Goal: Task Accomplishment & Management: Manage account settings

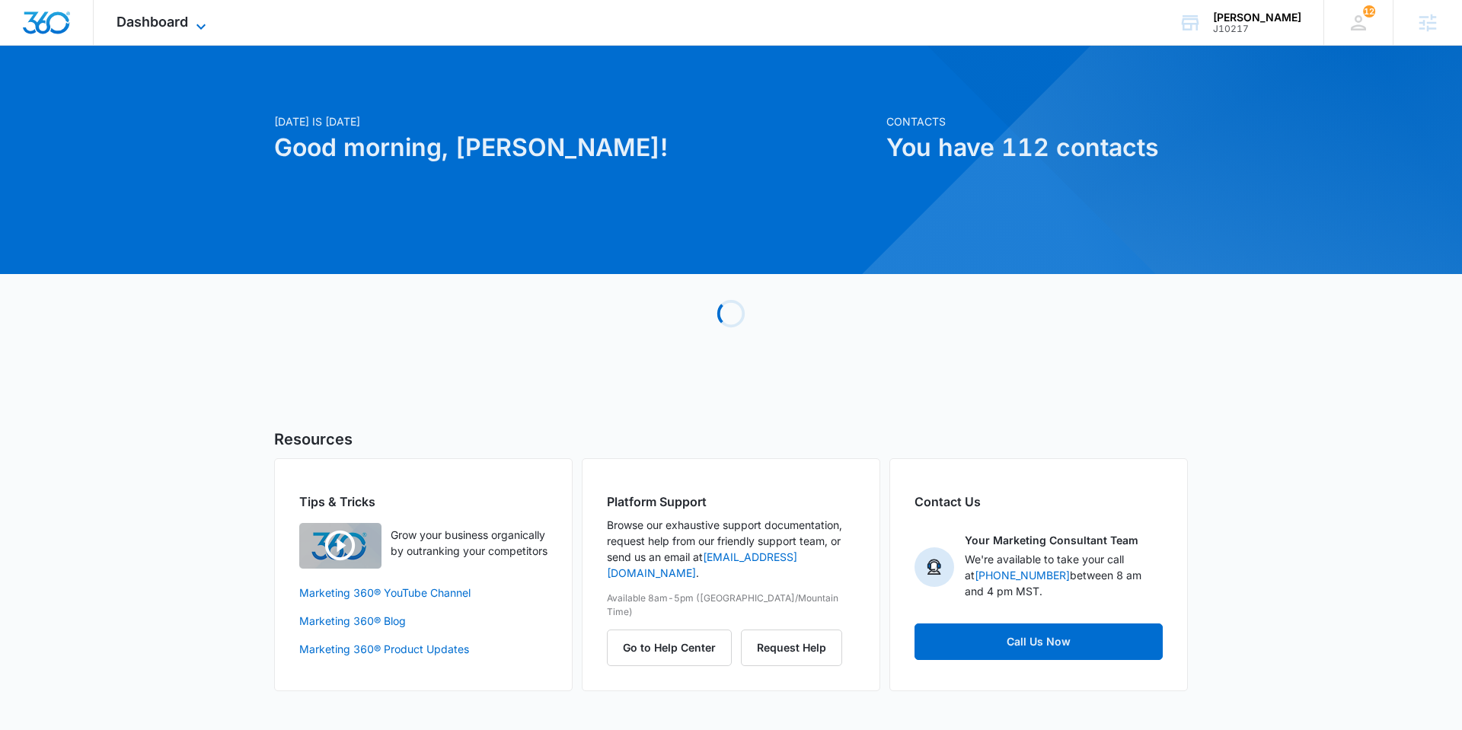
click at [199, 21] on icon at bounding box center [201, 27] width 18 height 18
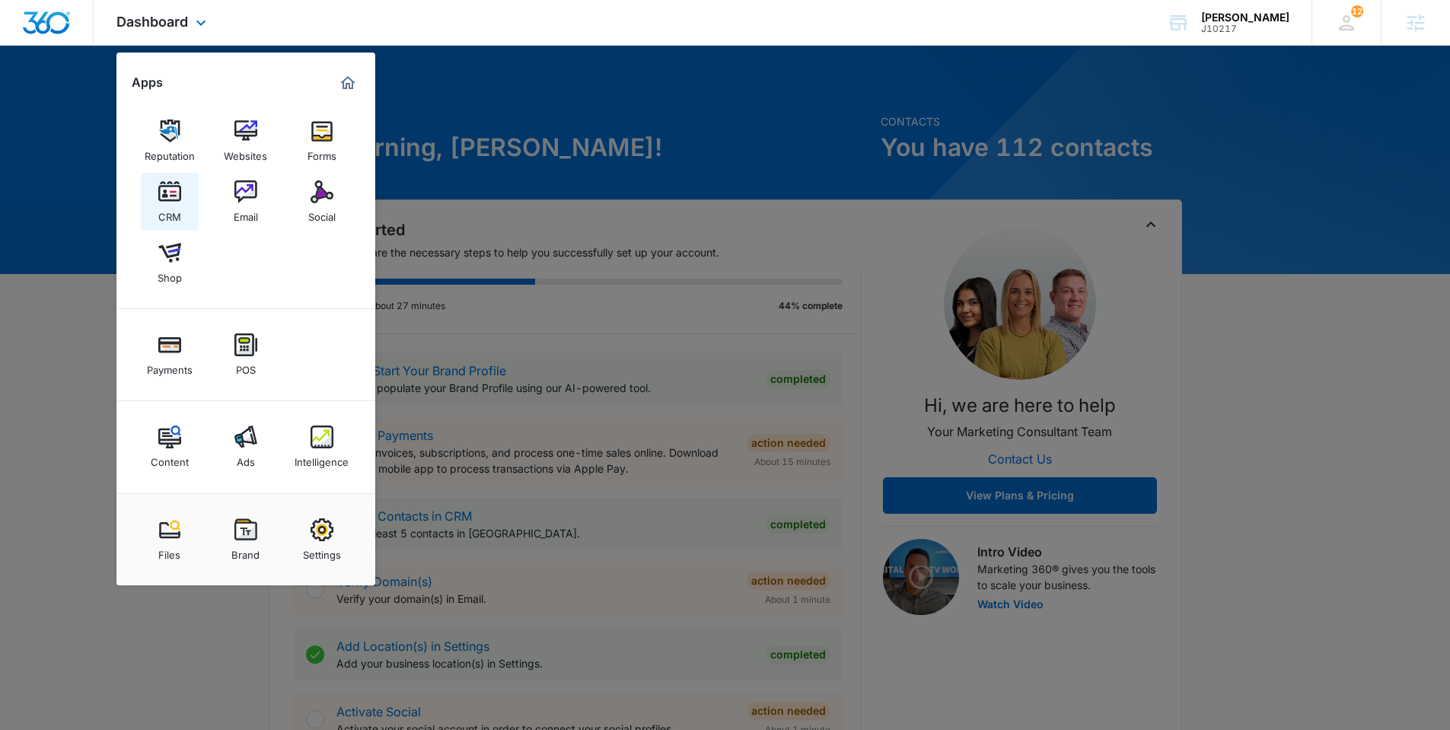
click at [167, 202] on img at bounding box center [169, 191] width 23 height 23
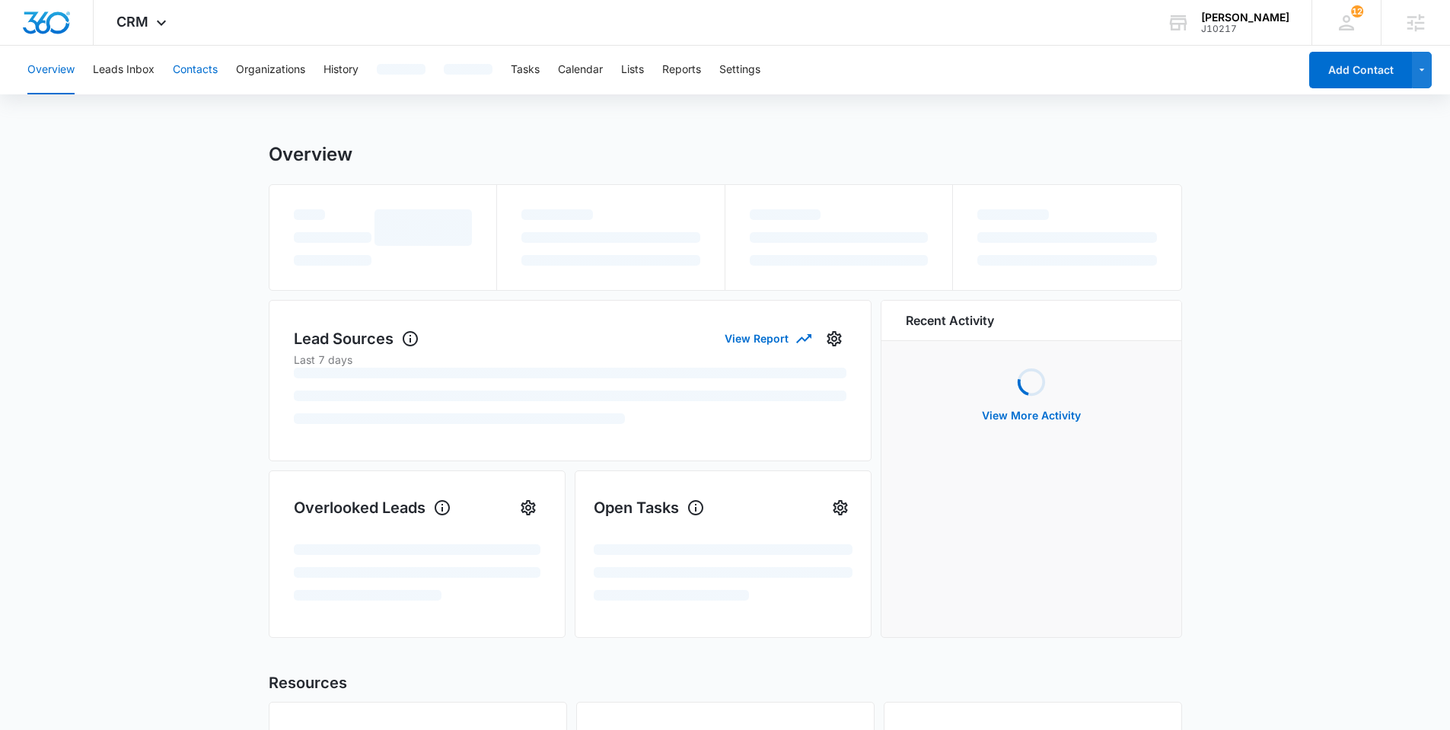
click at [196, 78] on button "Contacts" at bounding box center [195, 70] width 45 height 49
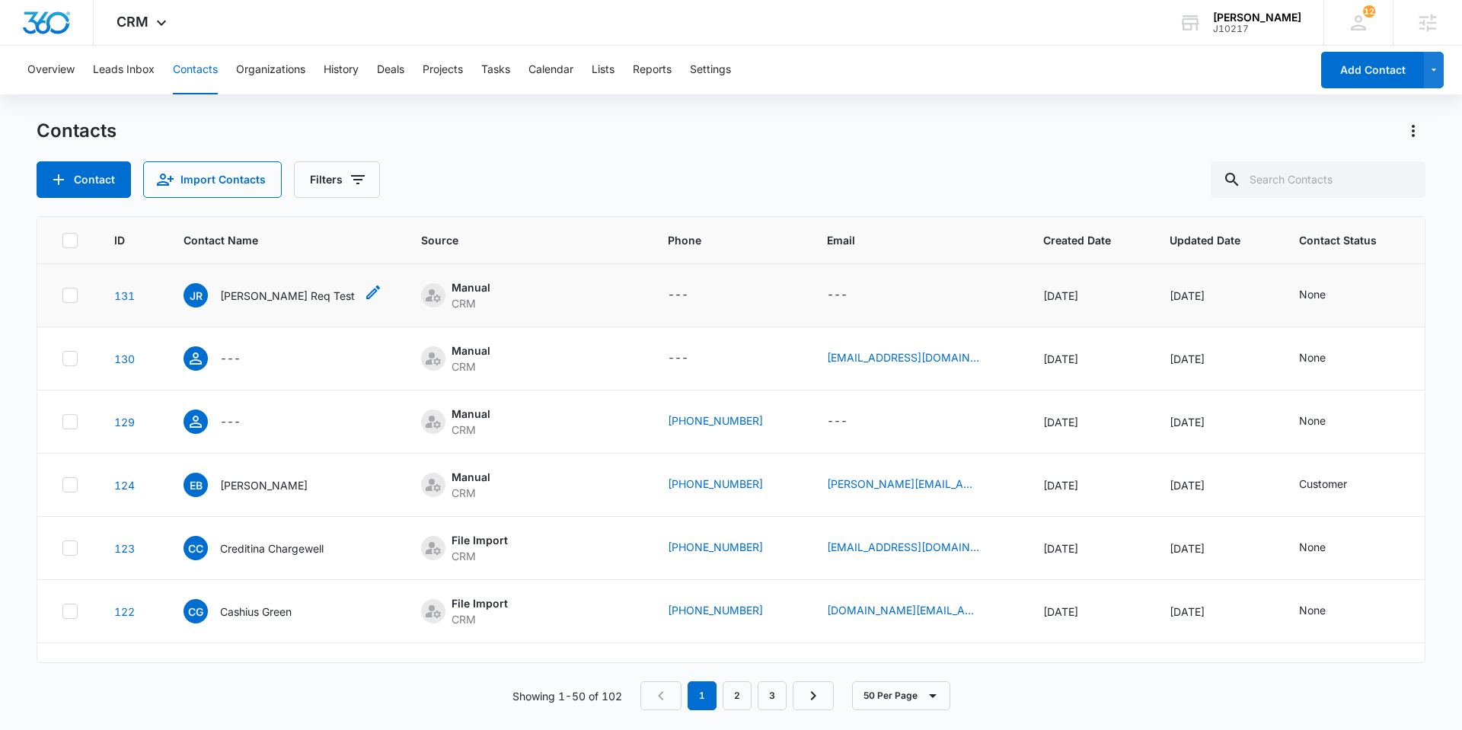
click at [252, 298] on p "Jeni Req Test" at bounding box center [287, 296] width 135 height 16
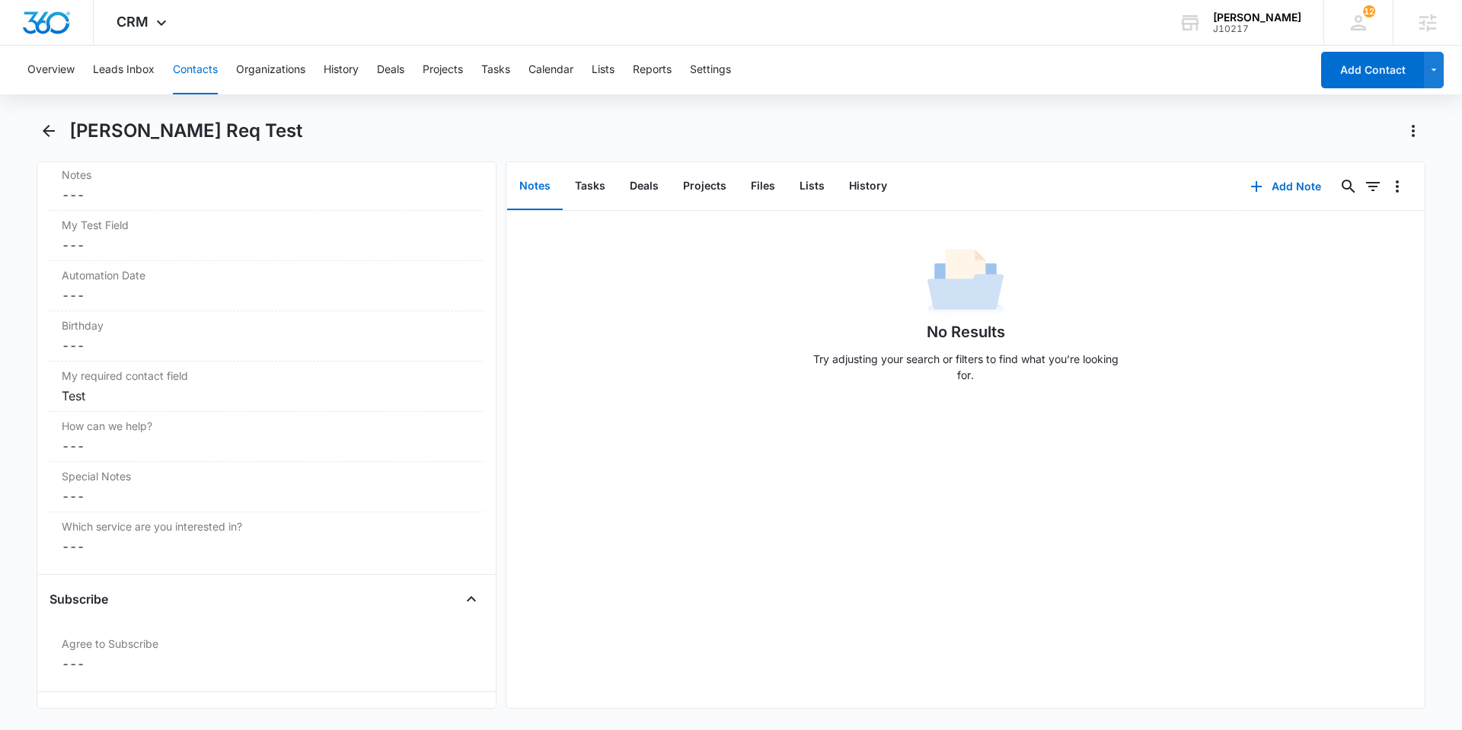
scroll to position [1627, 0]
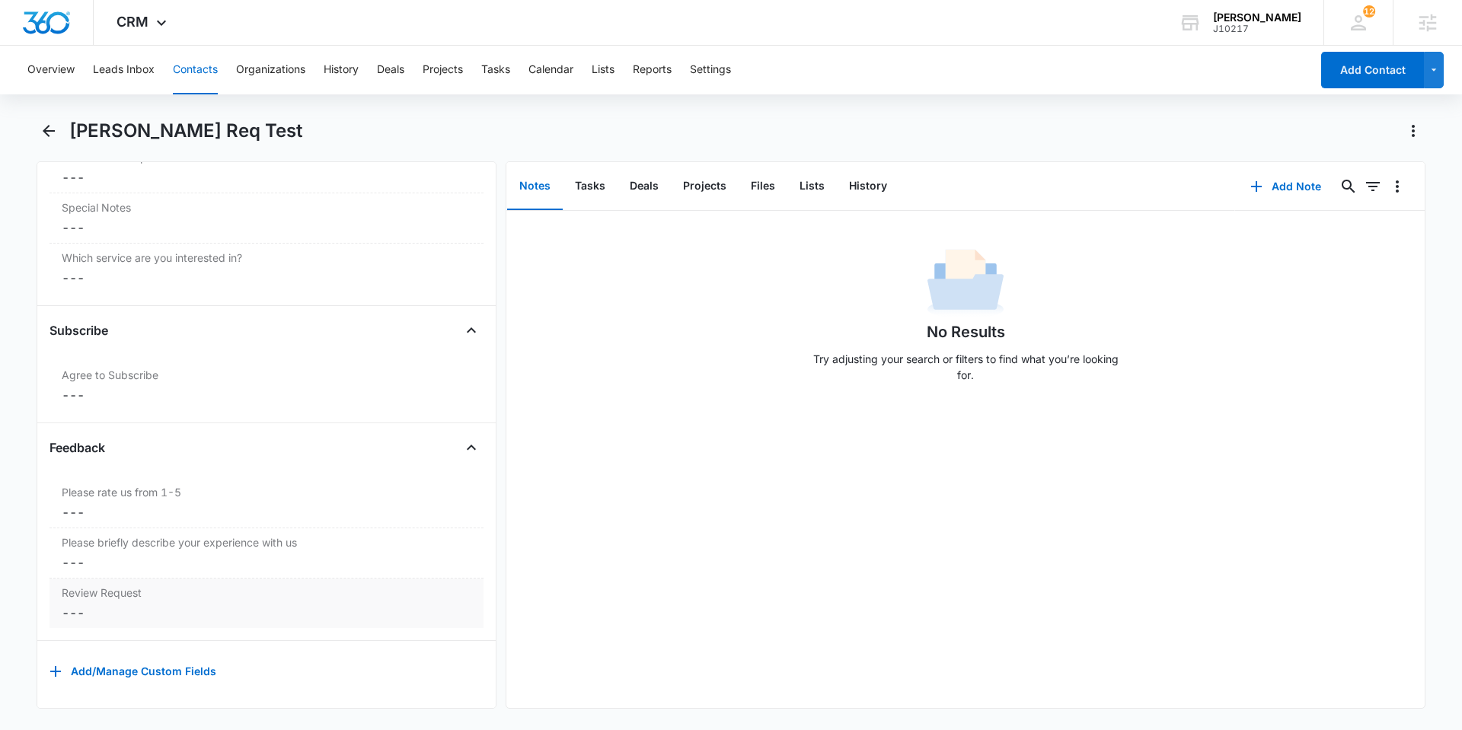
click at [166, 604] on dd "Cancel Save Changes ---" at bounding box center [267, 613] width 410 height 18
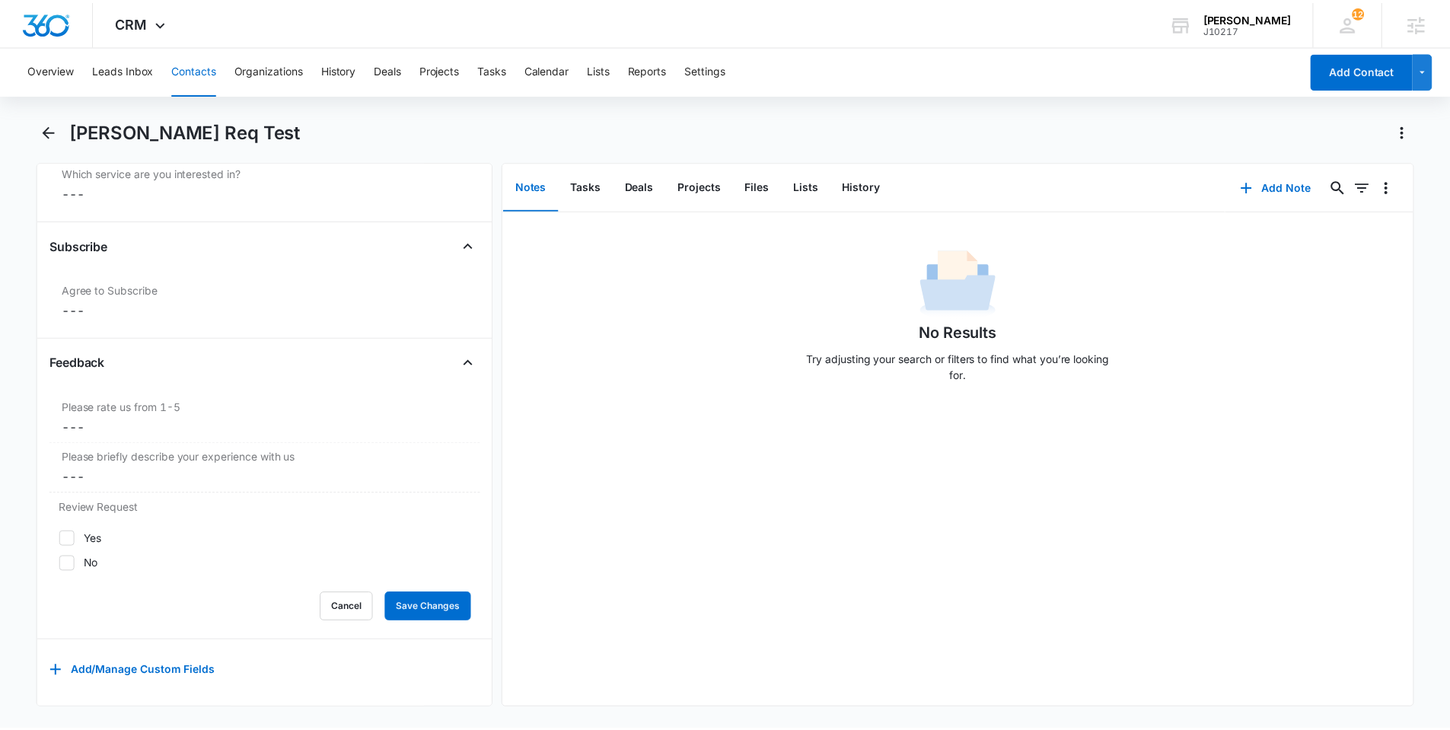
scroll to position [1712, 0]
click at [69, 532] on icon at bounding box center [67, 539] width 14 height 14
click at [59, 538] on input "Yes" at bounding box center [59, 538] width 1 height 1
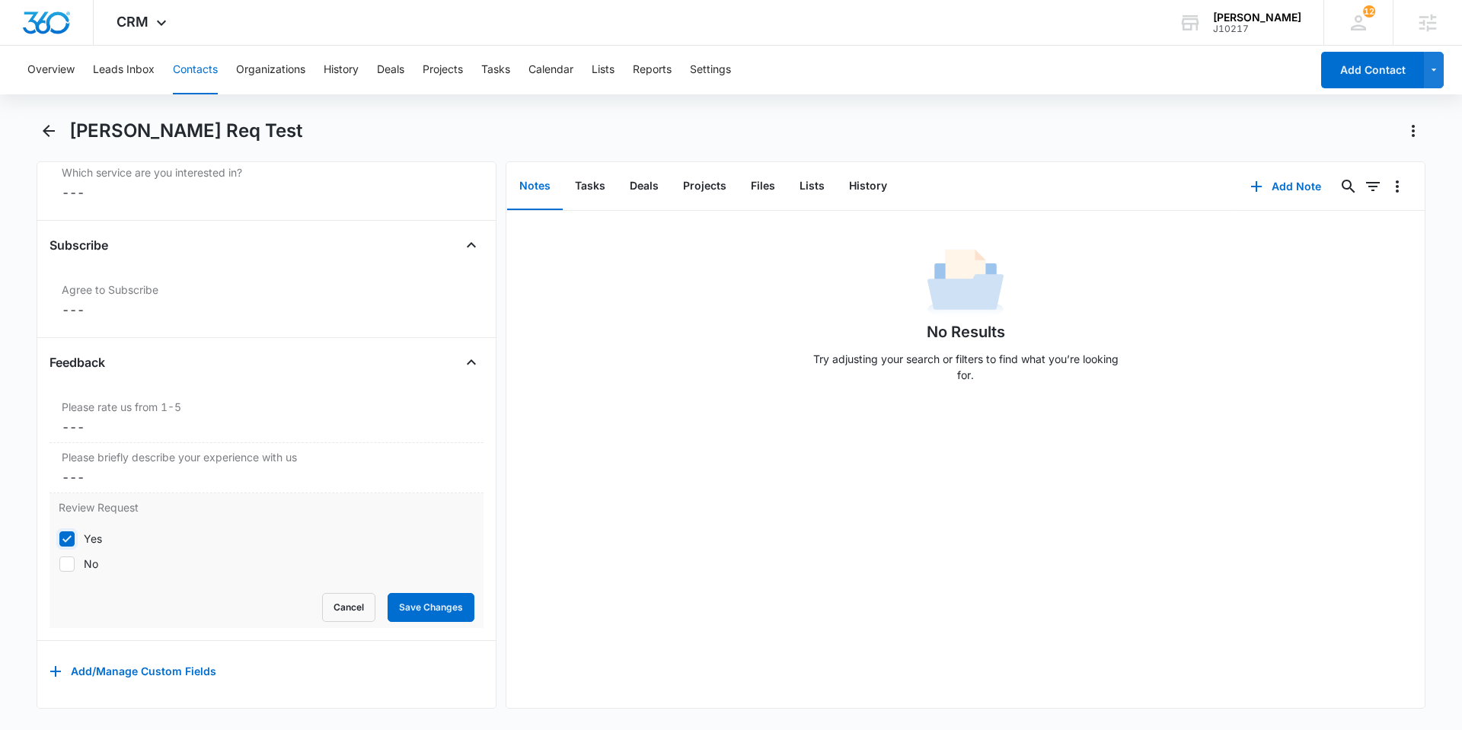
checkbox input "true"
click at [706, 473] on div "No Results Try adjusting your search or filters to find what you’re looking for." at bounding box center [965, 459] width 918 height 497
drag, startPoint x: 147, startPoint y: 500, endPoint x: 48, endPoint y: 493, distance: 99.3
click at [48, 493] on div "Remove JR Jeni Req Test Contact Info Name Cancel Save Changes Jeni Req Test Pho…" at bounding box center [267, 434] width 460 height 547
click at [197, 502] on label "Review Request" at bounding box center [267, 507] width 416 height 16
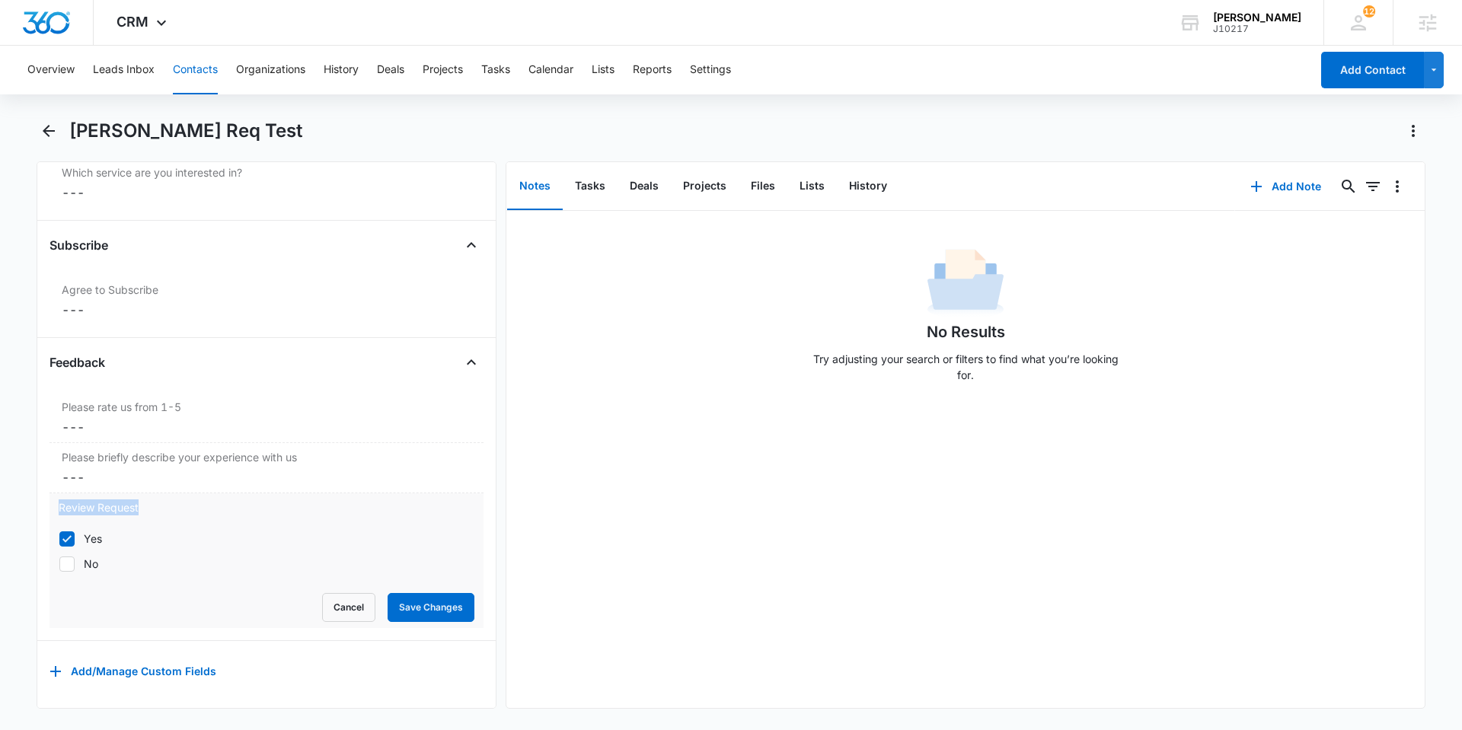
drag, startPoint x: 57, startPoint y: 496, endPoint x: 136, endPoint y: 506, distance: 79.1
click at [136, 506] on div "Review Request Yes No Cancel Save Changes" at bounding box center [266, 560] width 434 height 135
click at [177, 499] on label "Review Request" at bounding box center [267, 507] width 416 height 16
click at [889, 467] on div "No Results Try adjusting your search or filters to find what you’re looking for." at bounding box center [965, 459] width 918 height 497
click at [276, 521] on div "Yes No" at bounding box center [267, 550] width 416 height 59
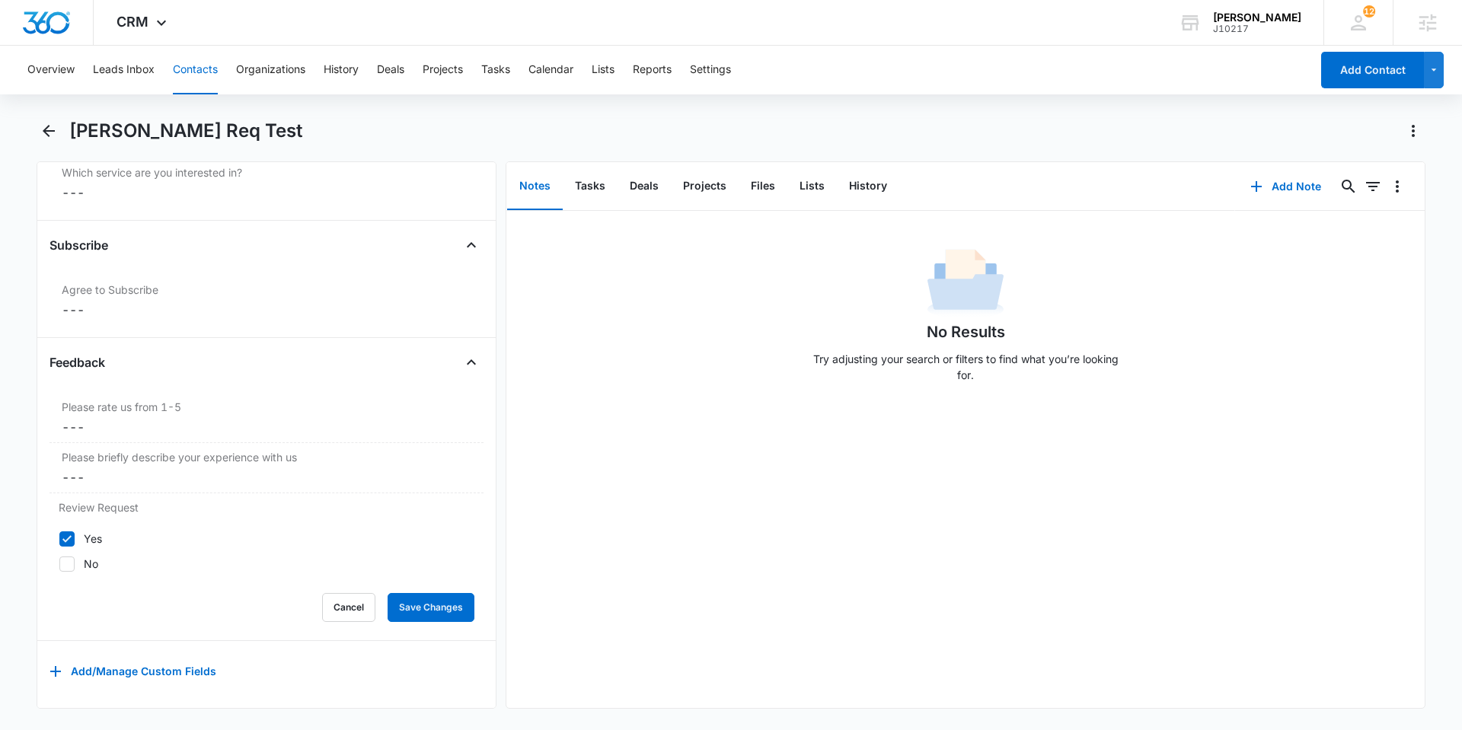
click at [1077, 616] on div "No Results Try adjusting your search or filters to find what you’re looking for." at bounding box center [965, 459] width 918 height 497
click at [647, 588] on div "No Results Try adjusting your search or filters to find what you’re looking for." at bounding box center [965, 459] width 918 height 497
click at [968, 543] on div "No Results Try adjusting your search or filters to find what you’re looking for." at bounding box center [965, 459] width 918 height 497
click at [60, 127] on div "Jeni Req Test" at bounding box center [731, 140] width 1389 height 43
click at [447, 365] on div "Feedback Please rate us from 1-5 Cancel Save Changes --- Please briefly describ…" at bounding box center [266, 495] width 434 height 291
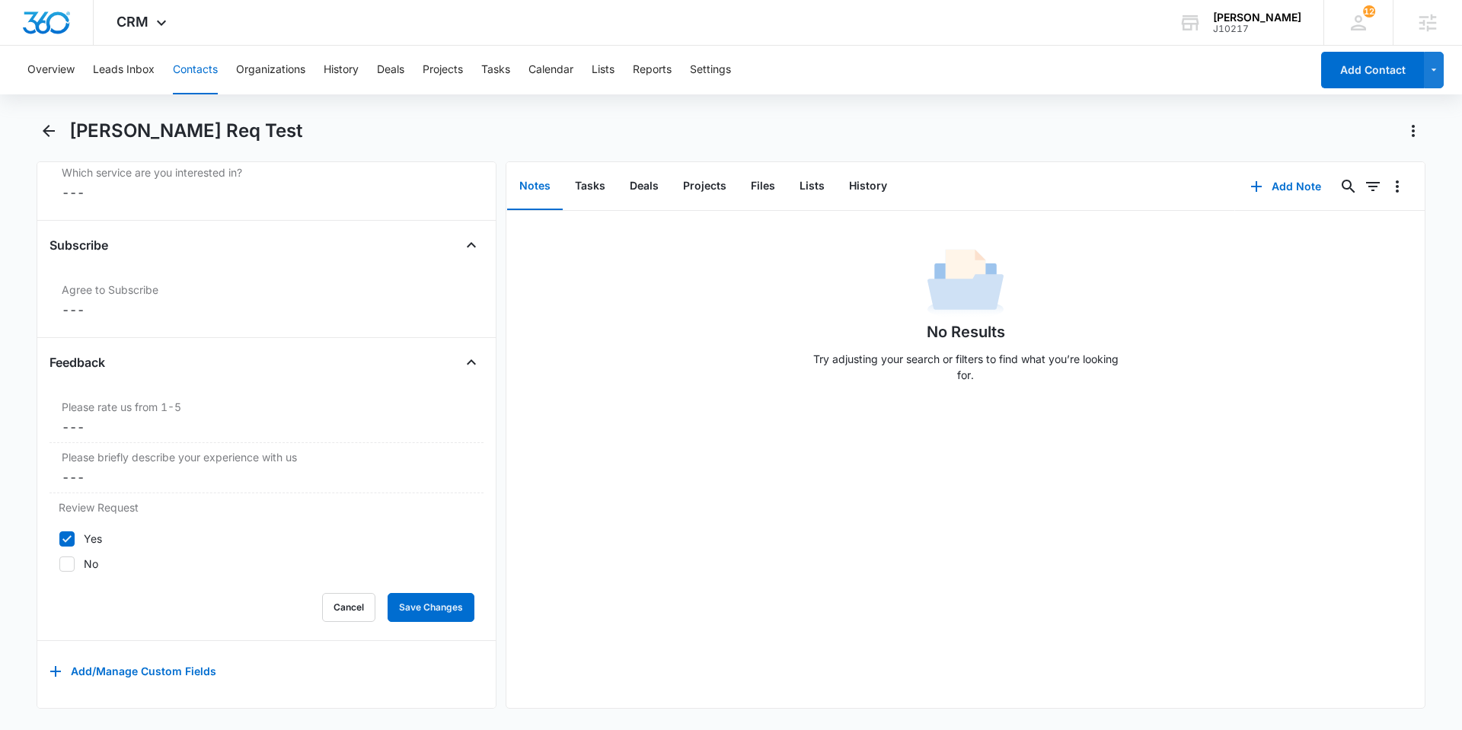
click at [968, 649] on div "No Results Try adjusting your search or filters to find what you’re looking for." at bounding box center [965, 459] width 918 height 497
click at [38, 30] on img "Dashboard" at bounding box center [46, 22] width 49 height 23
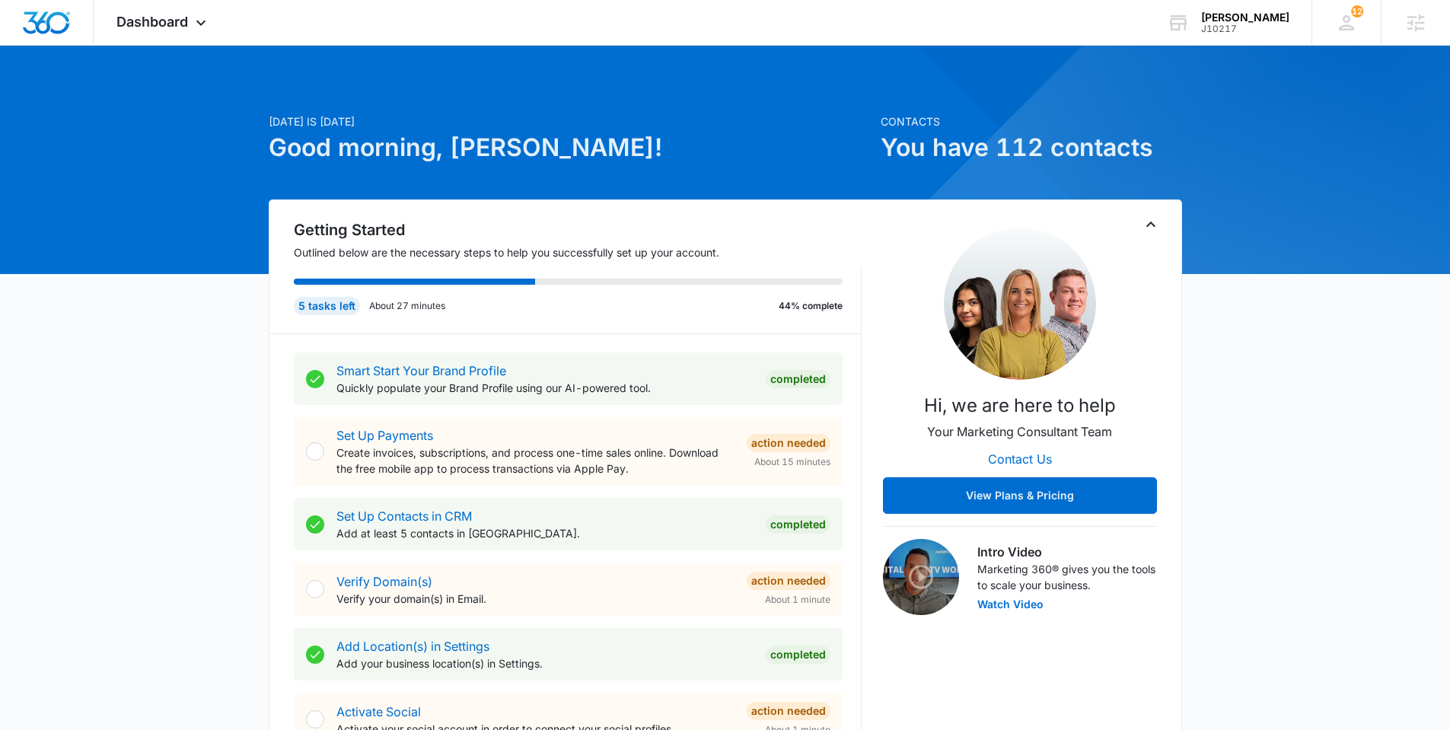
click at [203, 27] on icon at bounding box center [201, 27] width 18 height 18
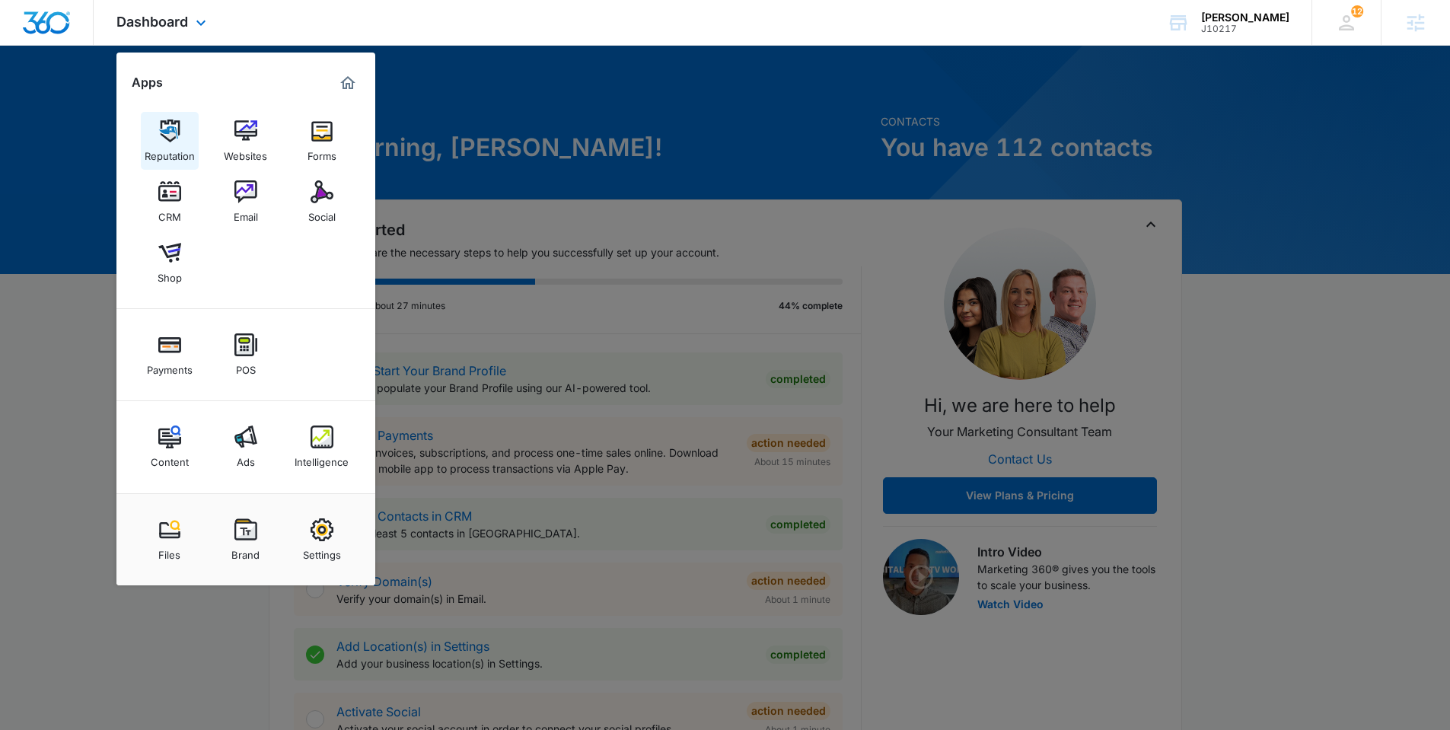
click at [174, 137] on img at bounding box center [169, 131] width 23 height 23
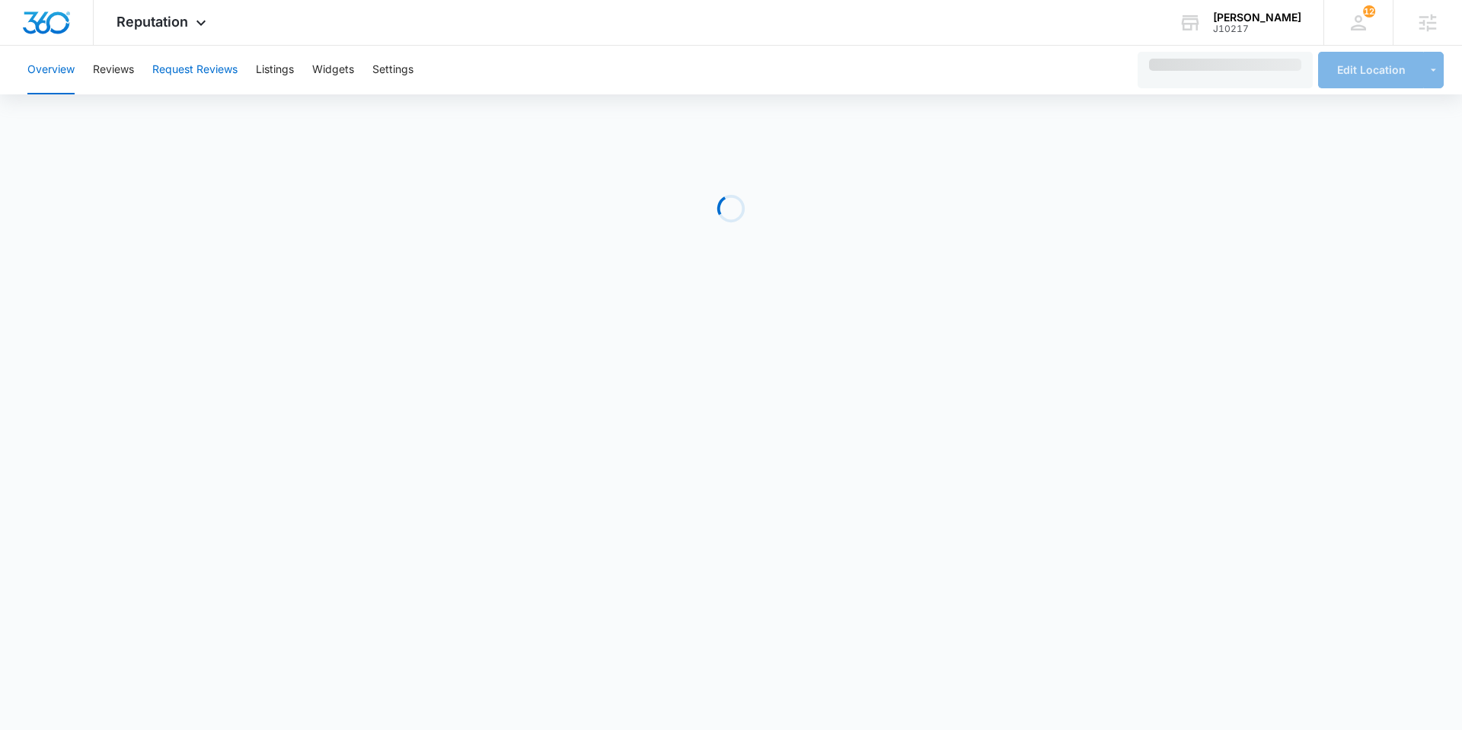
click at [190, 63] on button "Request Reviews" at bounding box center [194, 70] width 85 height 49
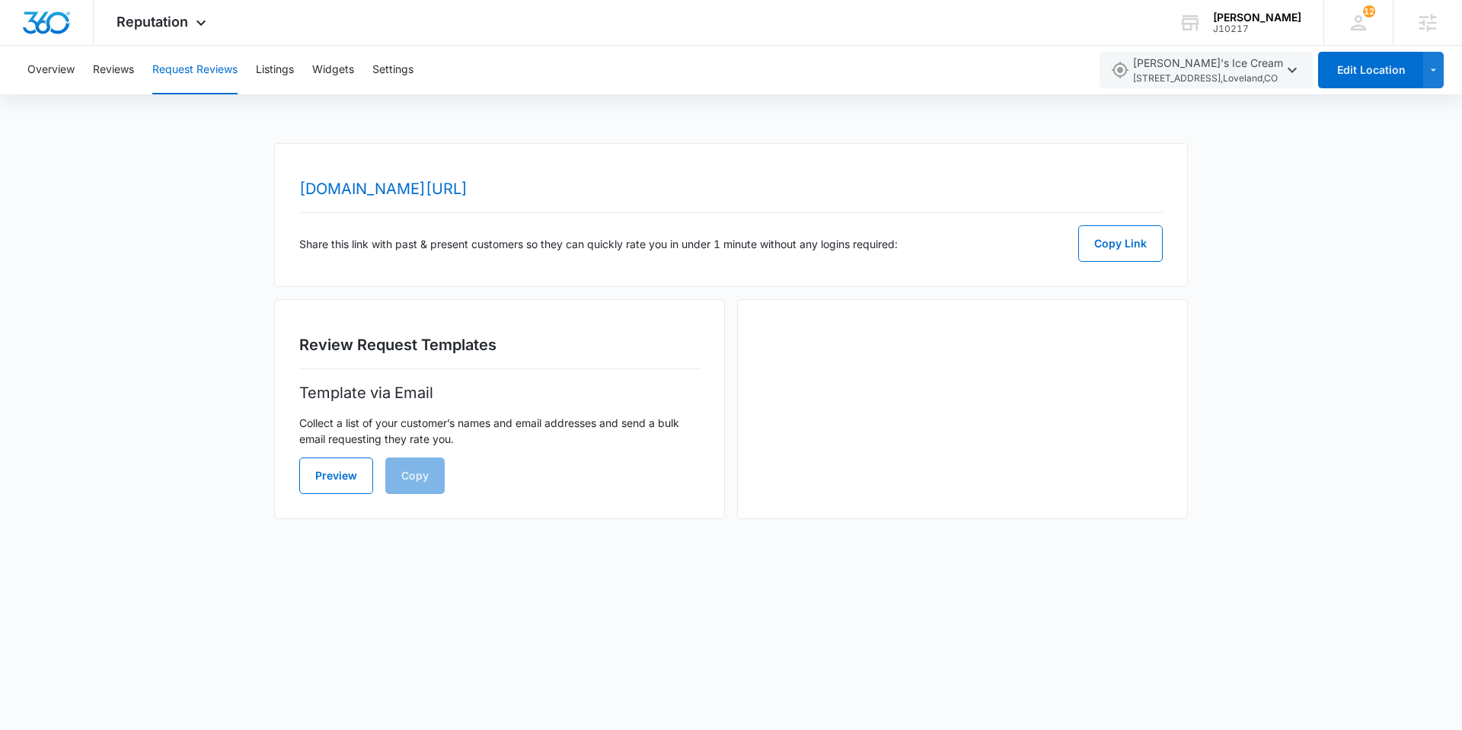
click at [473, 573] on body "Reputation Apps Reputation Websites Forms CRM Email Social Shop Payments POS Co…" at bounding box center [731, 365] width 1462 height 730
click at [324, 488] on button "Preview" at bounding box center [336, 476] width 74 height 37
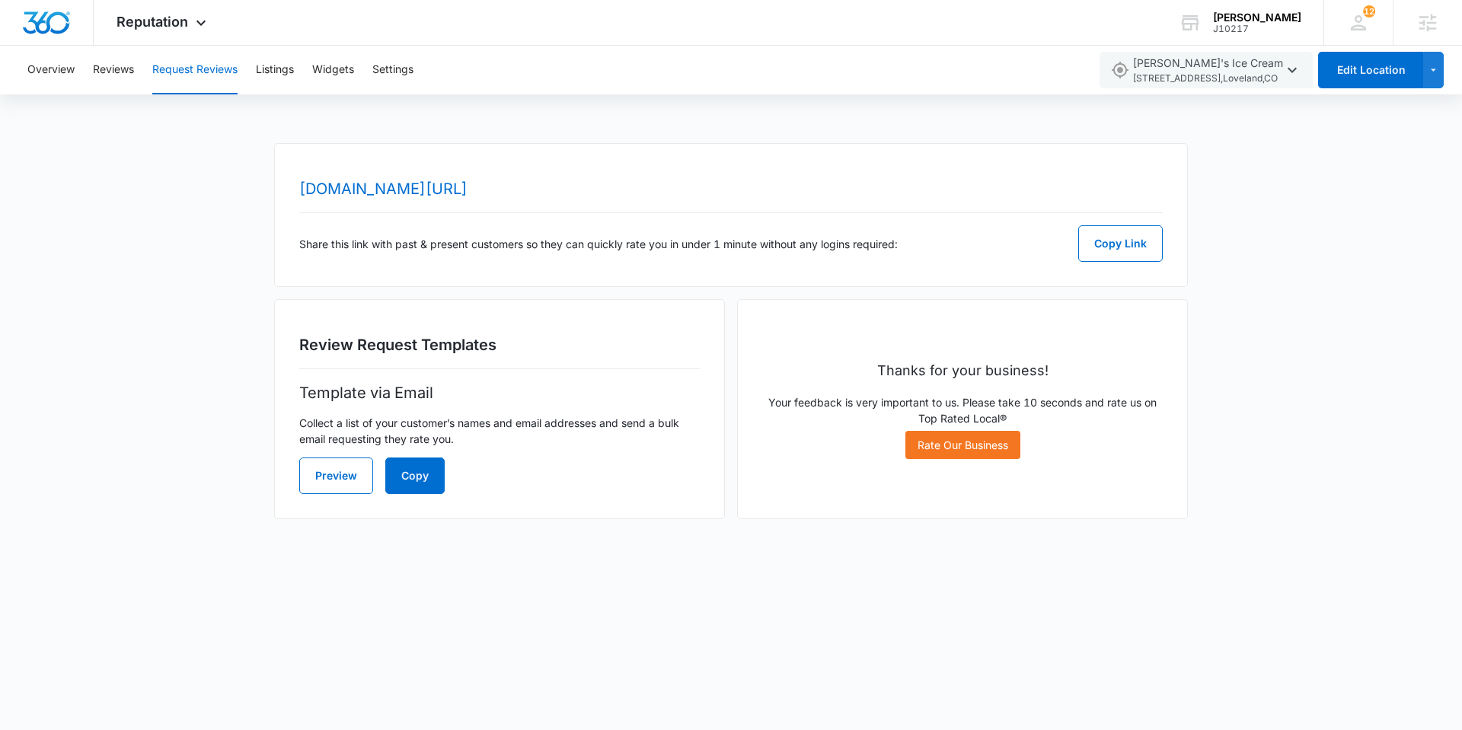
click at [461, 725] on body "Reputation Apps Reputation Websites Forms CRM Email Social Shop Payments POS Co…" at bounding box center [731, 365] width 1462 height 730
click at [426, 477] on button "Copy" at bounding box center [414, 476] width 59 height 37
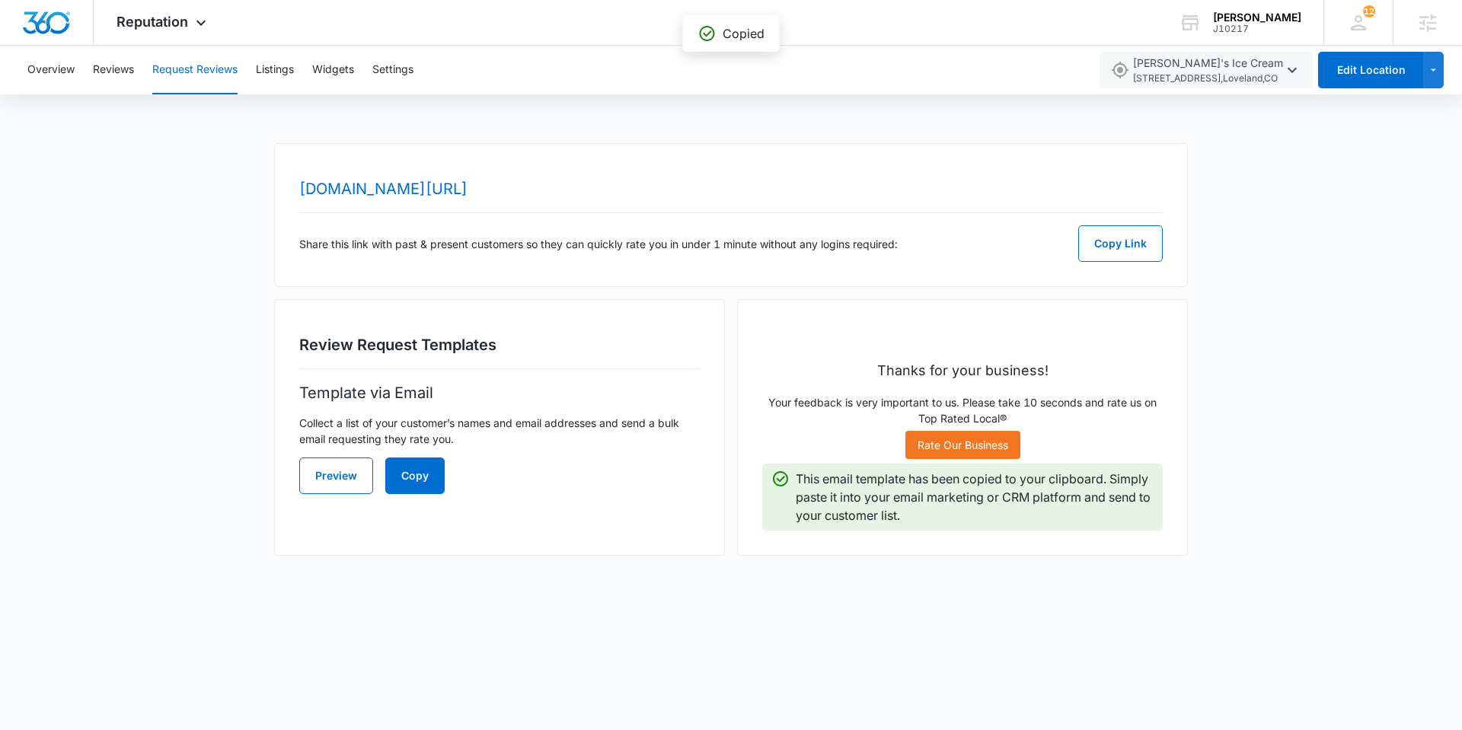
click at [899, 661] on body "Reputation Apps Reputation Websites Forms CRM Email Social Shop Payments POS Co…" at bounding box center [731, 365] width 1462 height 730
click at [456, 473] on div "Preview Copy" at bounding box center [499, 476] width 400 height 37
drag, startPoint x: 450, startPoint y: 475, endPoint x: 439, endPoint y: 479, distance: 11.3
click at [442, 478] on div "Preview Copy" at bounding box center [499, 476] width 400 height 37
drag, startPoint x: 430, startPoint y: 480, endPoint x: 859, endPoint y: 499, distance: 429.8
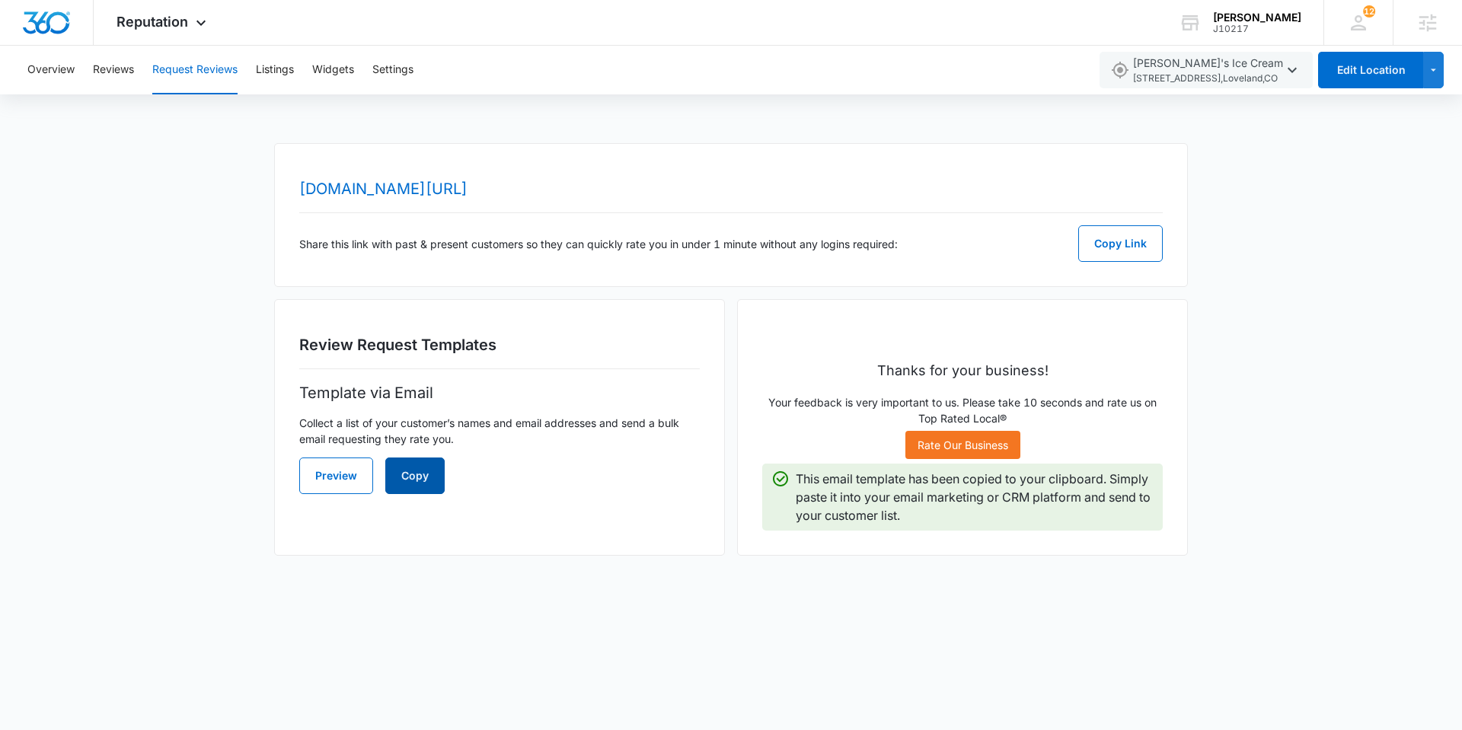
click at [430, 480] on button "Copy" at bounding box center [414, 476] width 59 height 37
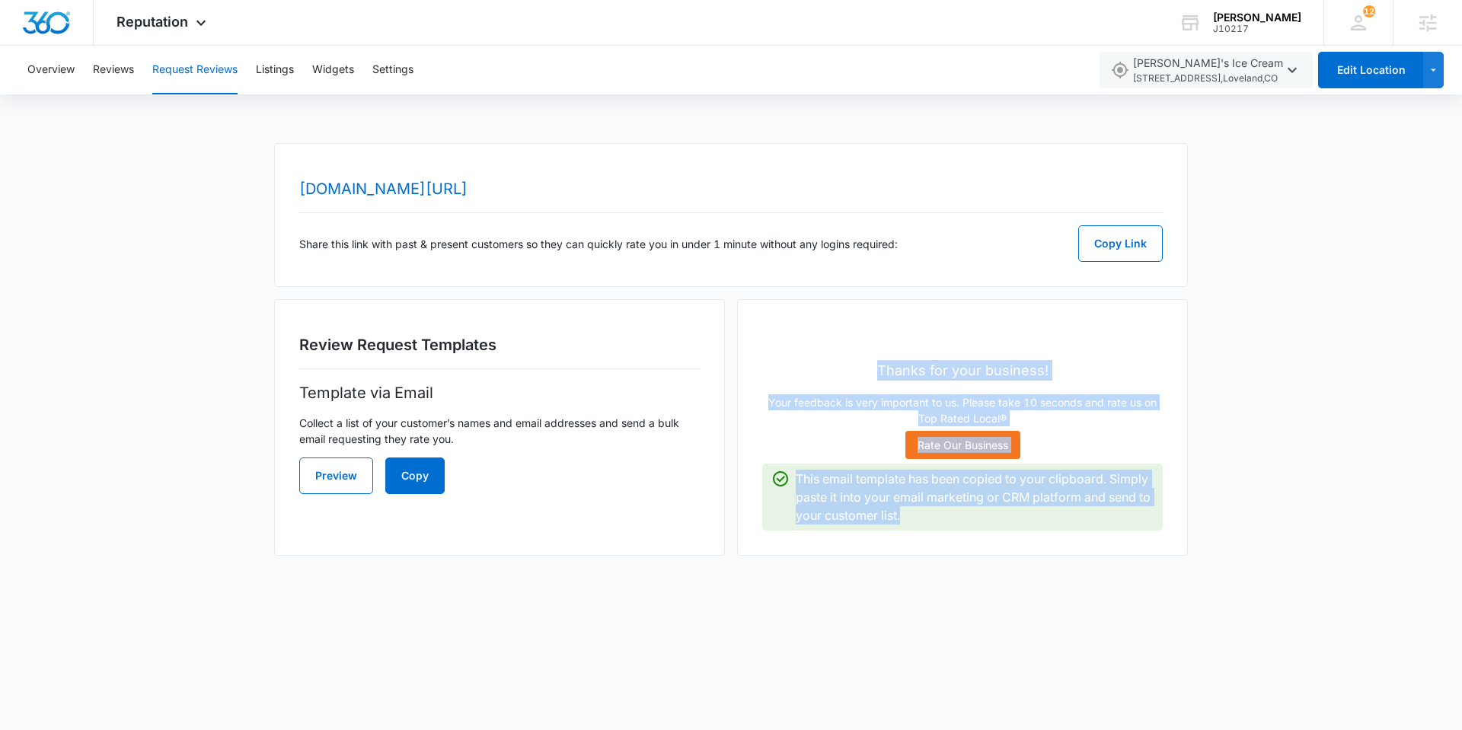
drag, startPoint x: 805, startPoint y: 327, endPoint x: 1090, endPoint y: 528, distance: 348.5
click at [1090, 528] on div "Thanks for your business! Your feedback is very important to us. Please take 10…" at bounding box center [962, 427] width 451 height 257
click at [1104, 384] on div "Thanks for your business! Your feedback is very important to us. Please take 10…" at bounding box center [962, 393] width 400 height 120
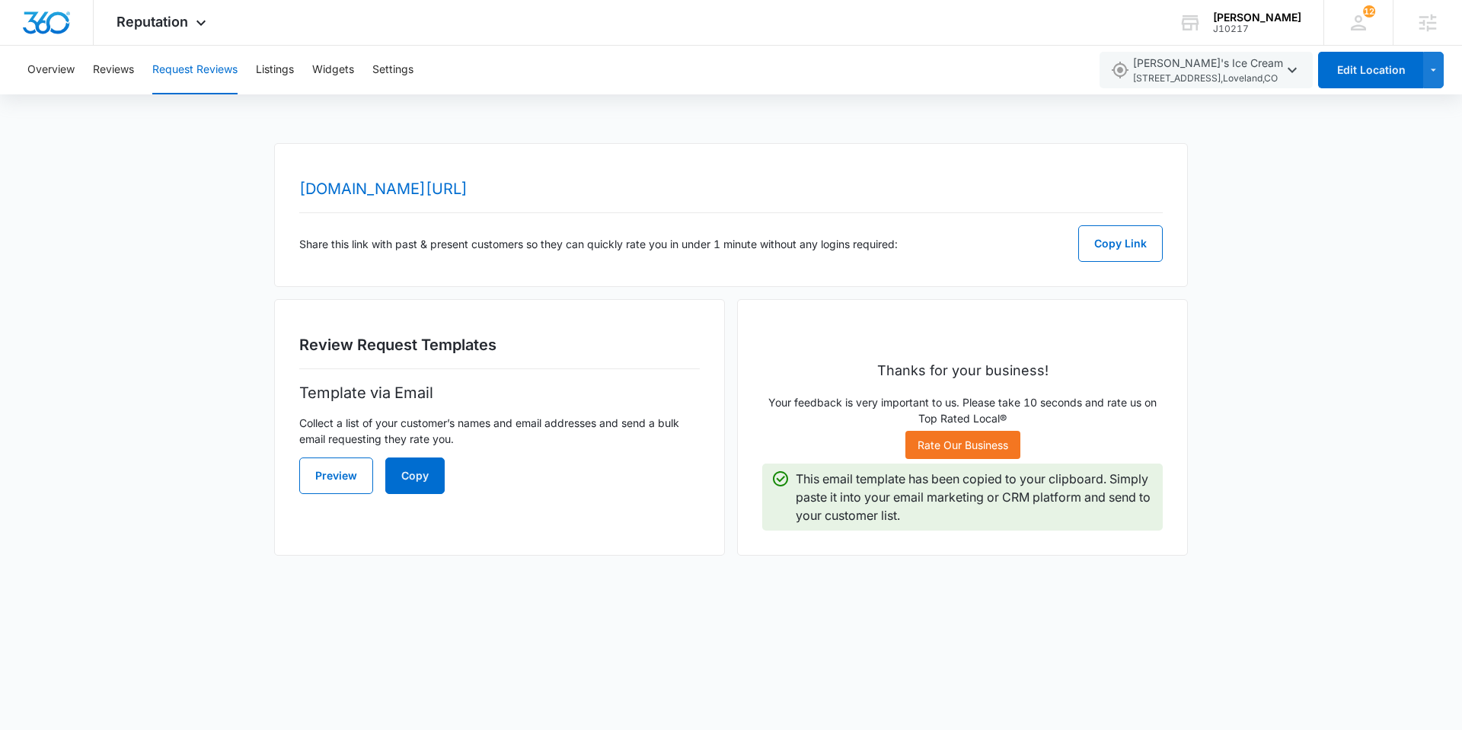
click at [1024, 597] on body "Reputation Apps Reputation Websites Forms CRM Email Social Shop Payments POS Co…" at bounding box center [731, 365] width 1462 height 730
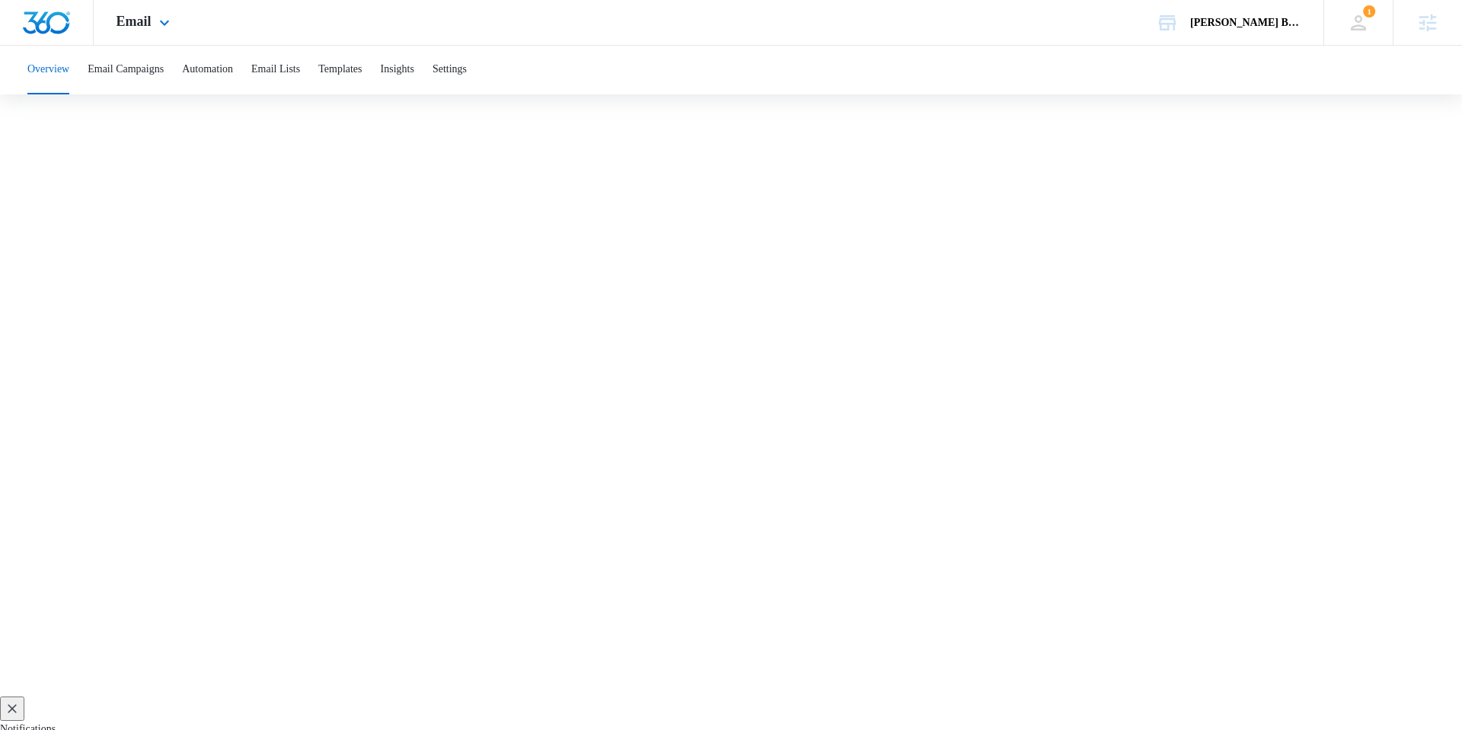
click at [39, 21] on img "Dashboard" at bounding box center [46, 22] width 49 height 23
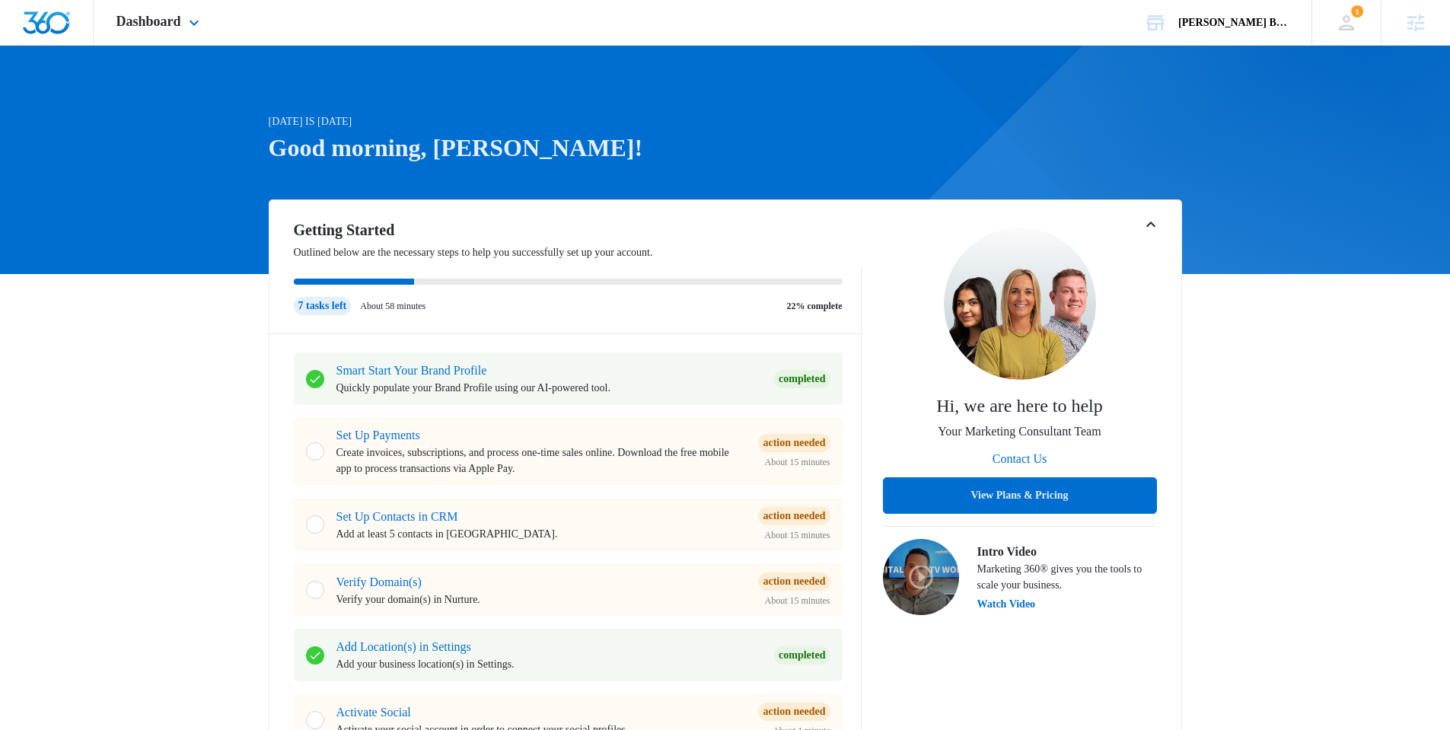
drag, startPoint x: 152, startPoint y: 24, endPoint x: 161, endPoint y: 84, distance: 60.1
click at [152, 24] on span "Dashboard" at bounding box center [148, 22] width 65 height 16
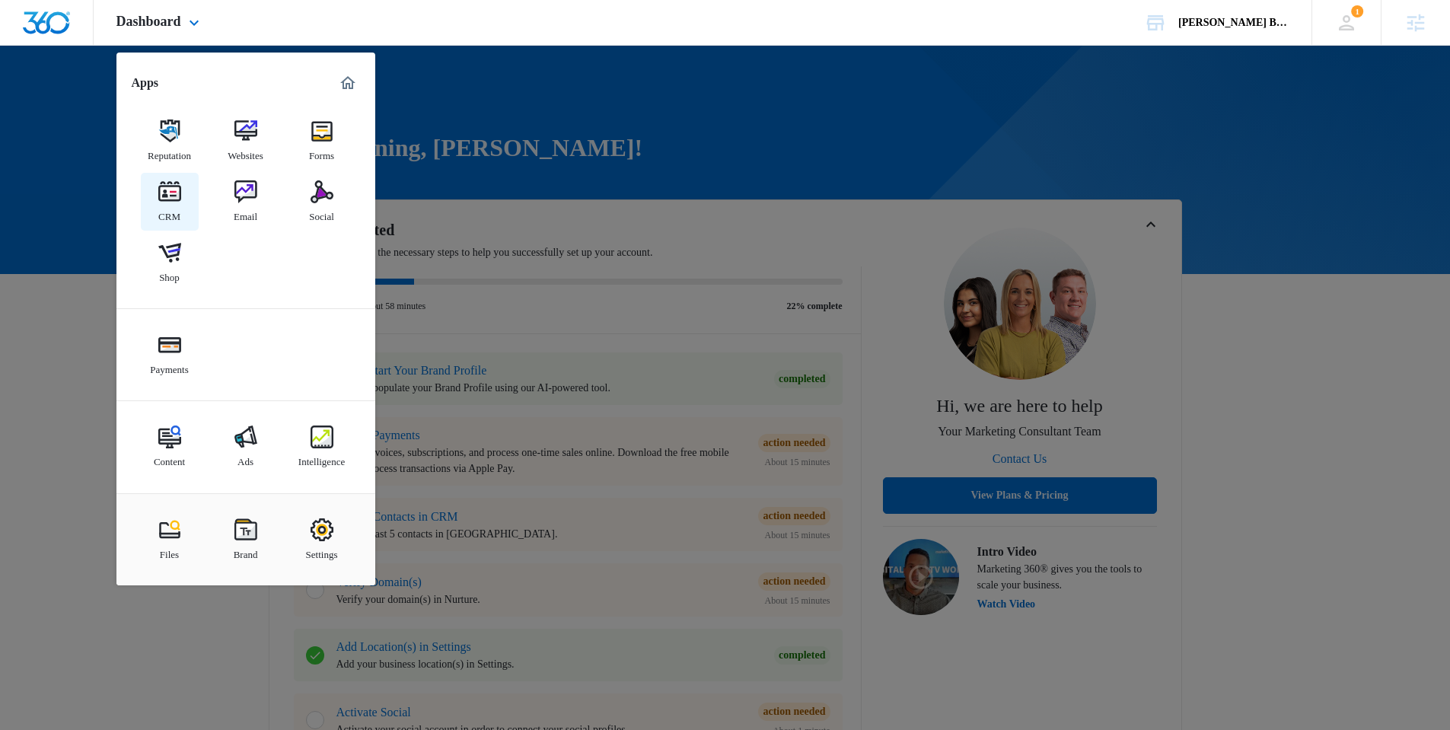
click at [173, 193] on img at bounding box center [169, 191] width 23 height 23
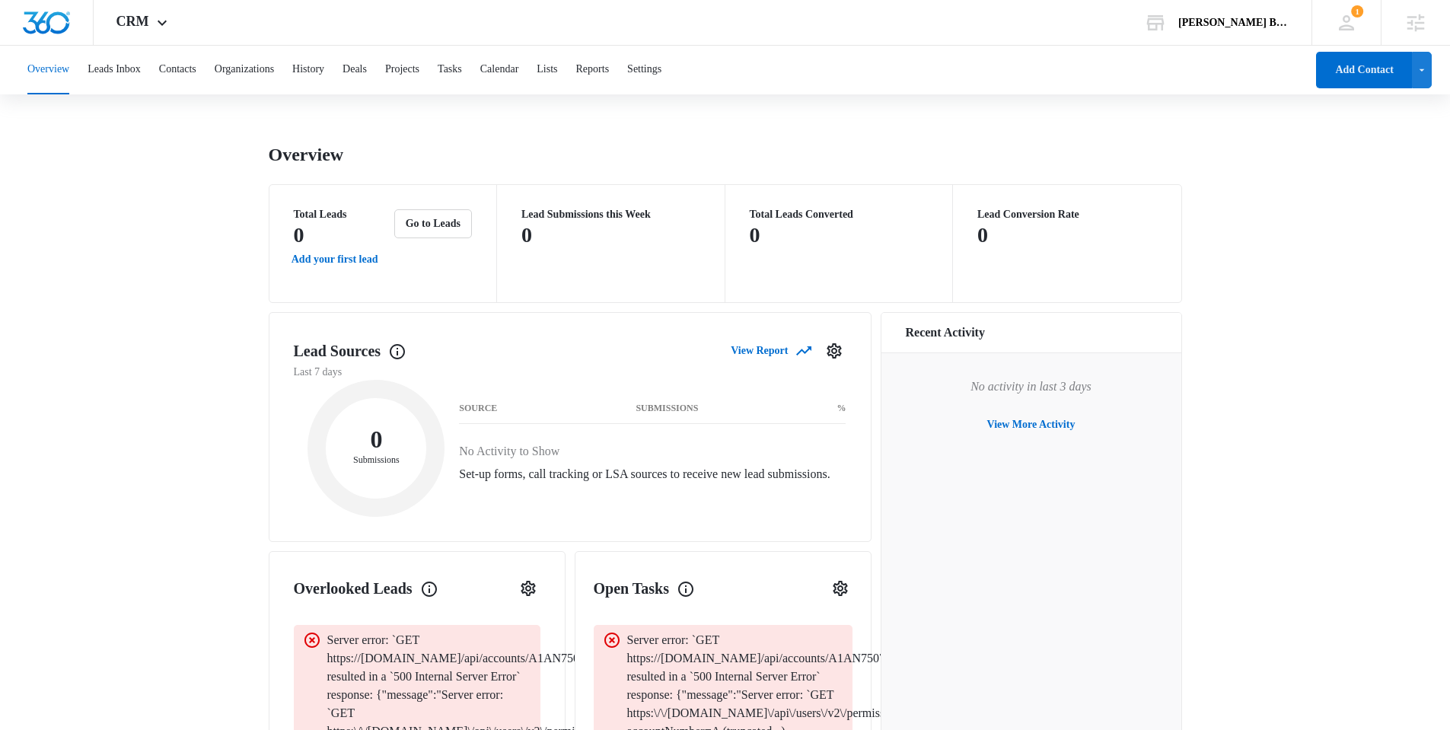
click at [191, 387] on main "Overview Total Leads 0 Add your first lead Go to Leads Lead Submissions this We…" at bounding box center [725, 628] width 1450 height 971
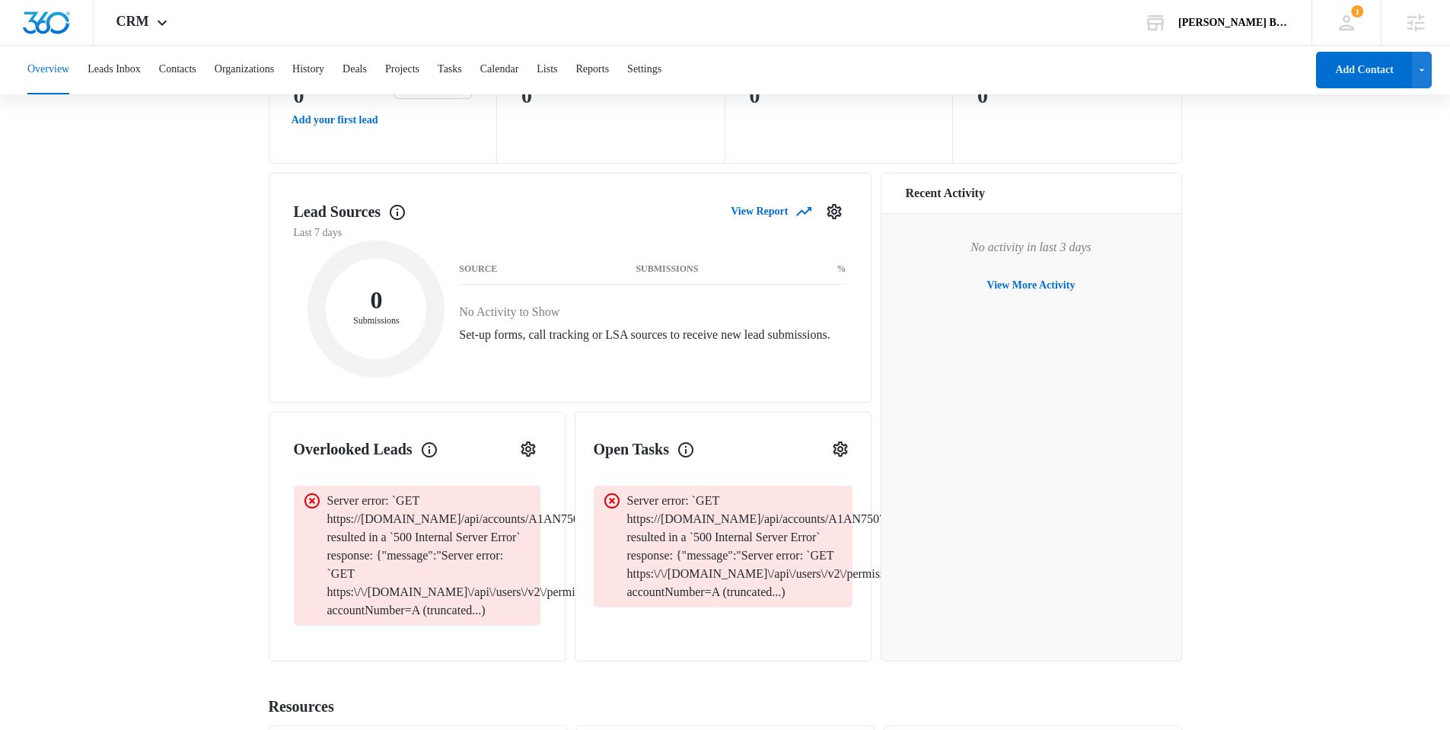
scroll to position [262, 0]
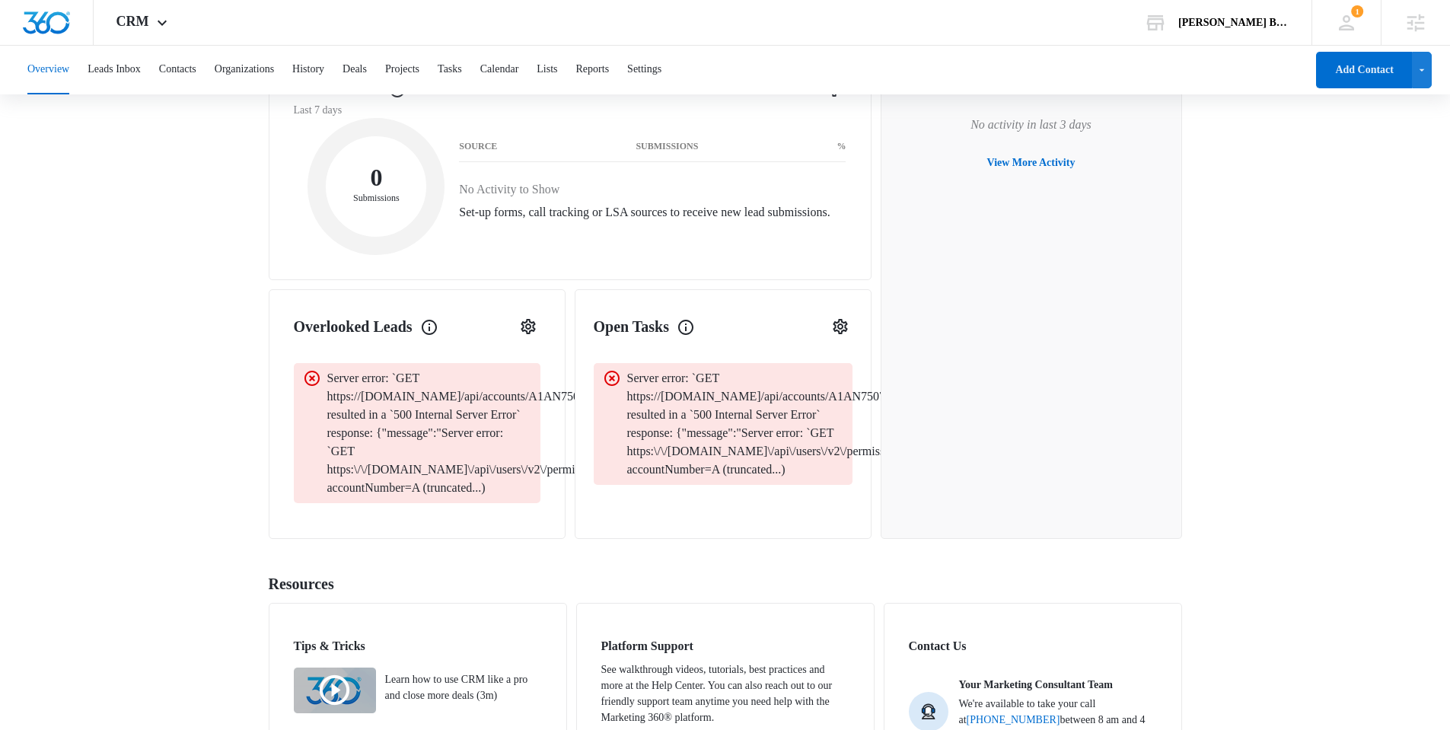
click at [166, 454] on main "Overview Total Leads 0 Add your first lead Go to Leads Lead Submissions this We…" at bounding box center [725, 366] width 1450 height 971
click at [260, 78] on button "Organizations" at bounding box center [244, 70] width 59 height 49
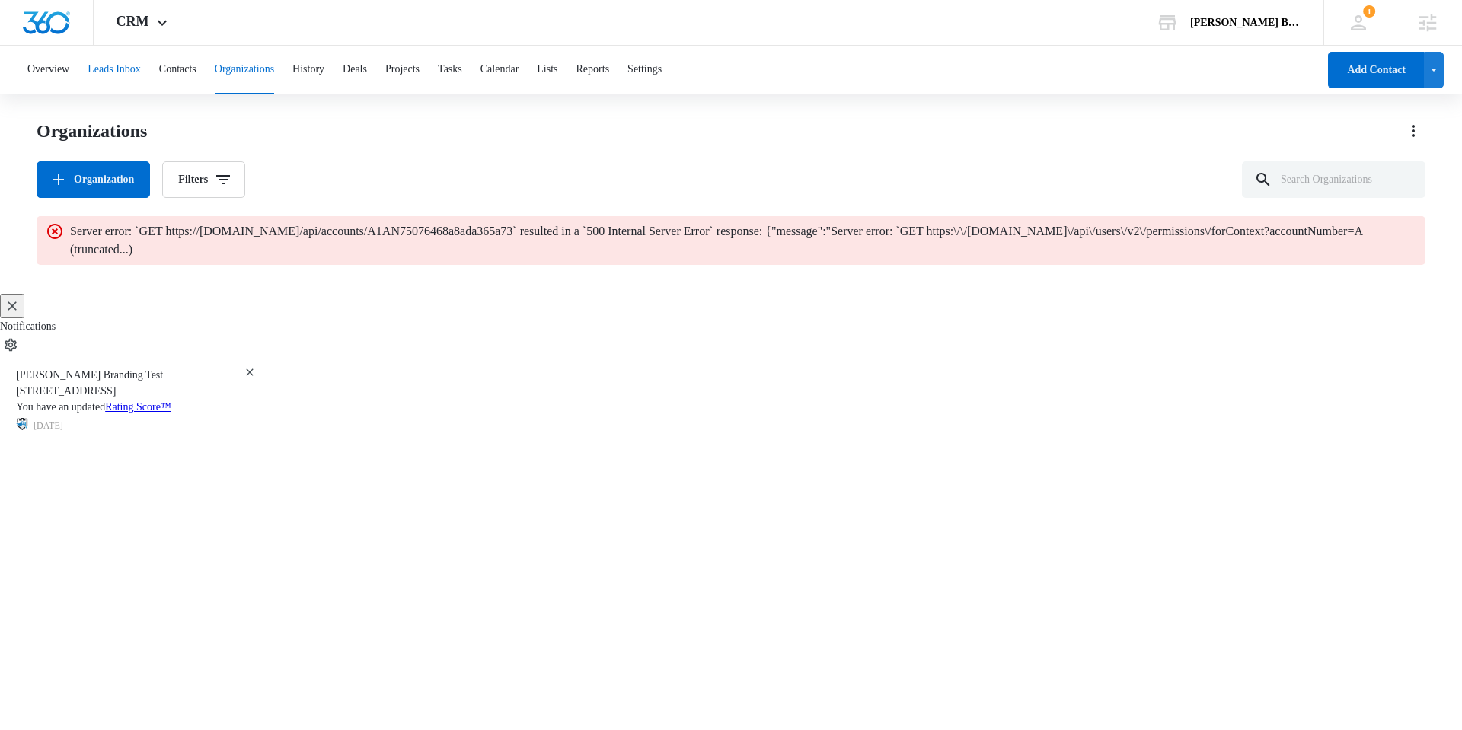
click at [116, 78] on button "Leads Inbox" at bounding box center [114, 70] width 53 height 49
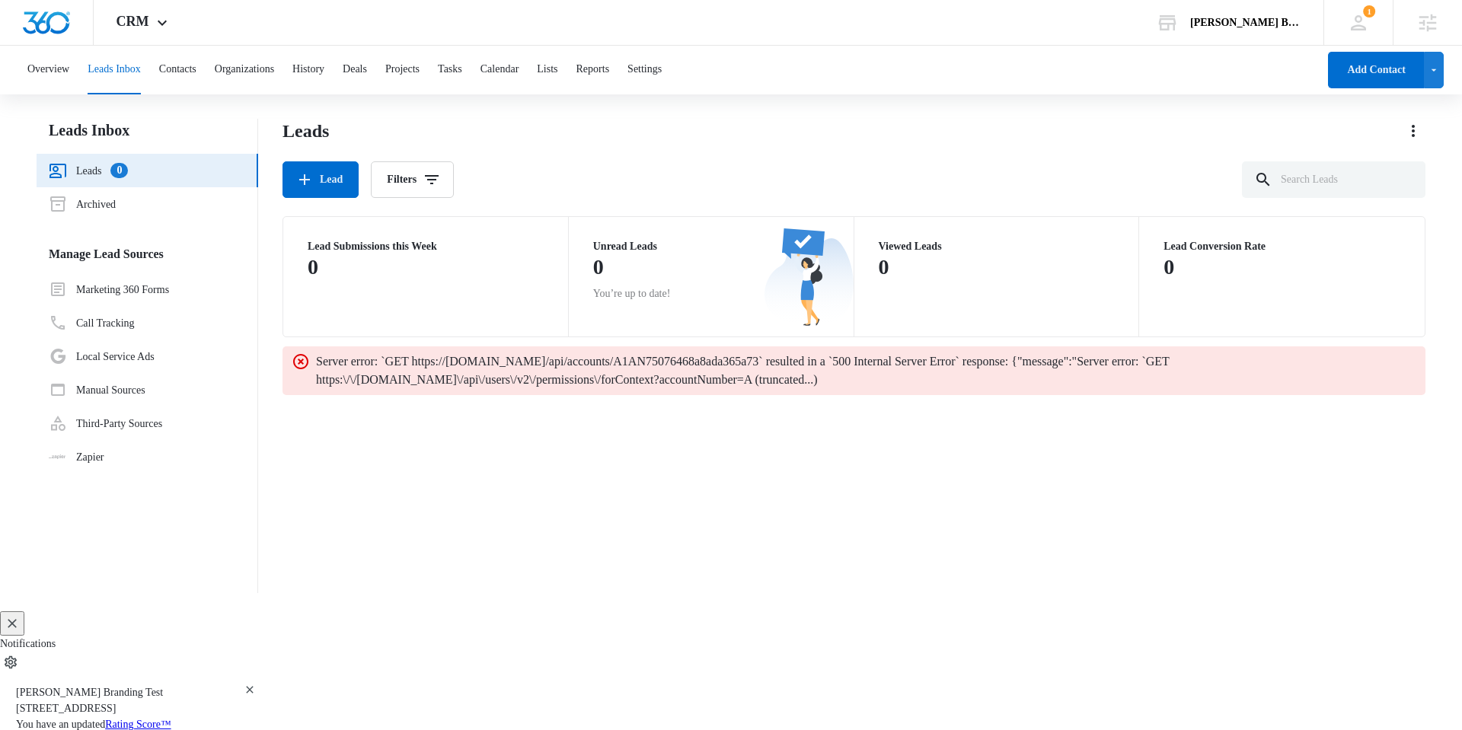
click at [757, 567] on div "Leads Lead Filters Lead Submissions this Week 0 Unread Leads 0 You’re up to dat…" at bounding box center [853, 356] width 1143 height 474
click at [489, 569] on div "Leads Lead Filters Lead Submissions this Week 0 Unread Leads 0 You’re up to dat…" at bounding box center [853, 356] width 1143 height 474
click at [552, 578] on div "Leads Lead Filters Lead Submissions this Week 0 Unread Leads 0 You’re up to dat…" at bounding box center [853, 356] width 1143 height 474
drag, startPoint x: 552, startPoint y: 578, endPoint x: 581, endPoint y: 598, distance: 35.1
click at [553, 579] on div "Leads Lead Filters Lead Submissions this Week 0 Unread Leads 0 You’re up to dat…" at bounding box center [853, 356] width 1143 height 474
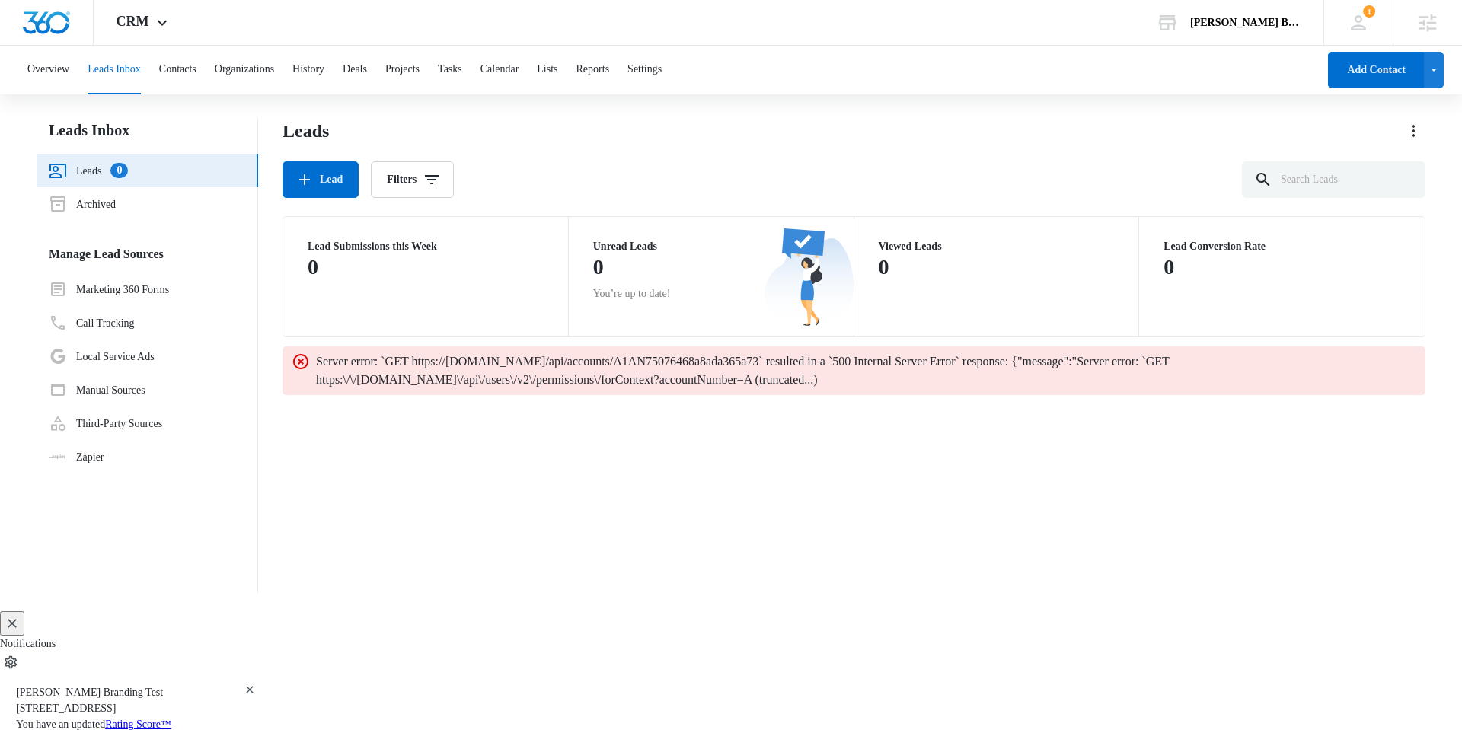
click at [585, 578] on div "Leads Lead Filters Lead Submissions this Week 0 Unread Leads 0 You’re up to dat…" at bounding box center [853, 356] width 1143 height 474
click at [478, 539] on div "Leads Lead Filters Lead Submissions this Week 0 Unread Leads 0 You’re up to dat…" at bounding box center [853, 356] width 1143 height 474
click at [428, 589] on div "Leads Lead Filters Lead Submissions this Week 0 Unread Leads 0 You’re up to dat…" at bounding box center [853, 356] width 1143 height 474
click at [123, 75] on button "Leads Inbox" at bounding box center [114, 70] width 53 height 49
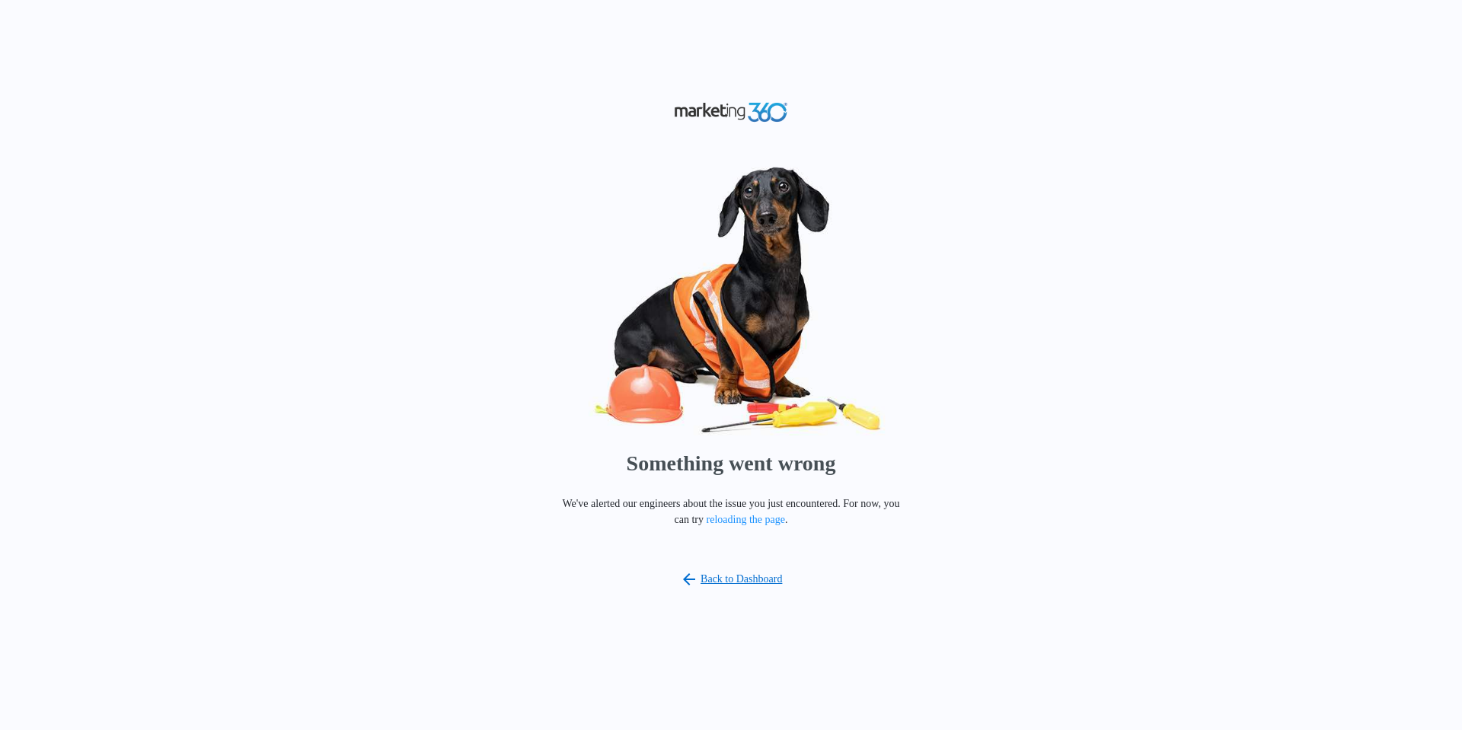
click at [447, 617] on div "Something went wrong We've alerted our engineers about the issue you just encou…" at bounding box center [731, 365] width 1462 height 730
drag, startPoint x: 311, startPoint y: 572, endPoint x: 340, endPoint y: 611, distance: 48.4
click at [311, 572] on div "Something went wrong We've alerted our engineers about the issue you just encou…" at bounding box center [731, 365] width 1462 height 730
click at [350, 534] on div "Something went wrong We've alerted our engineers about the issue you just encou…" at bounding box center [731, 365] width 1462 height 730
click at [356, 487] on div "Something went wrong We've alerted our engineers about the issue you just encou…" at bounding box center [731, 365] width 1462 height 730
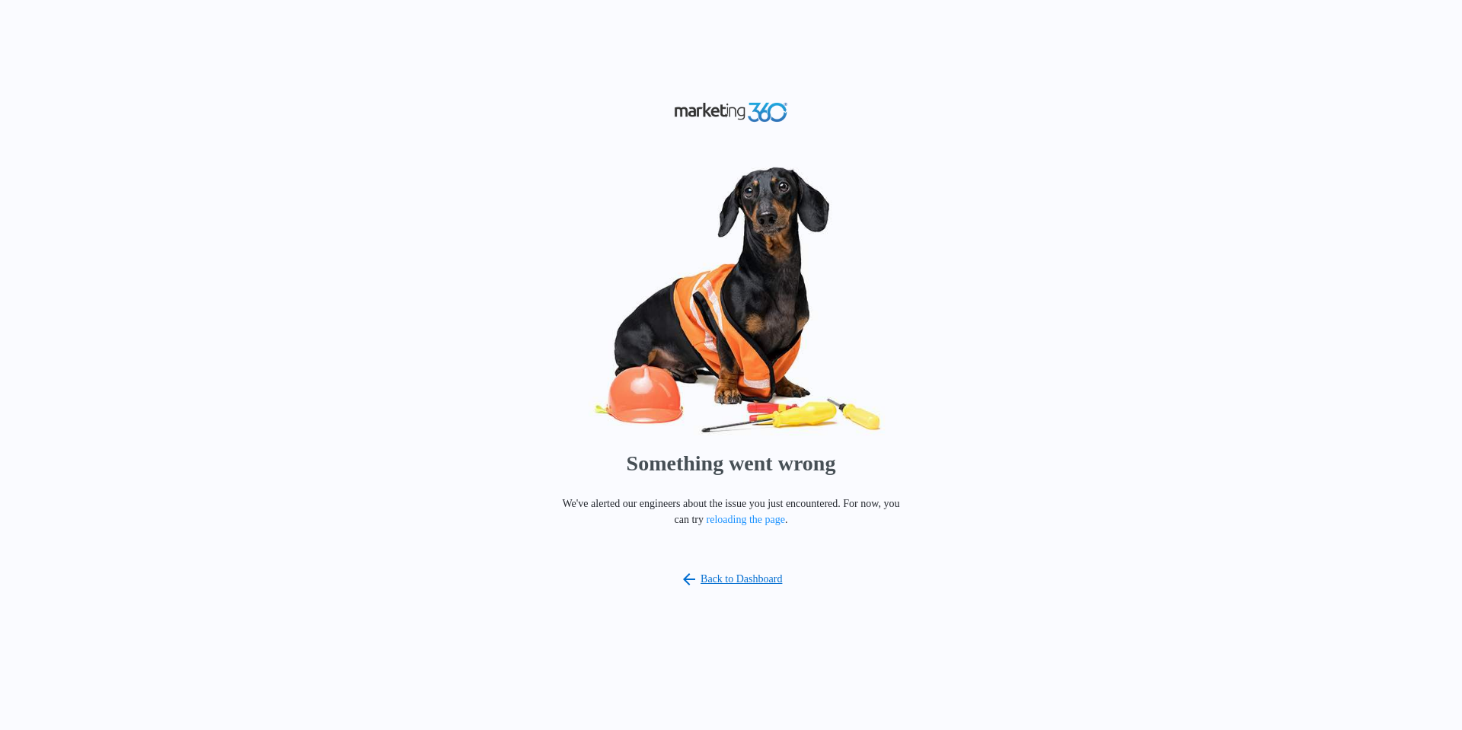
click at [756, 579] on div "Something went wrong We've alerted our engineers about the issue you just encou…" at bounding box center [731, 365] width 1462 height 730
click at [745, 570] on link "Back to Dashboard" at bounding box center [731, 579] width 103 height 18
click at [366, 445] on div "Something went wrong We've alerted our engineers about the issue you just encou…" at bounding box center [731, 365] width 1462 height 730
